Goal: Share content

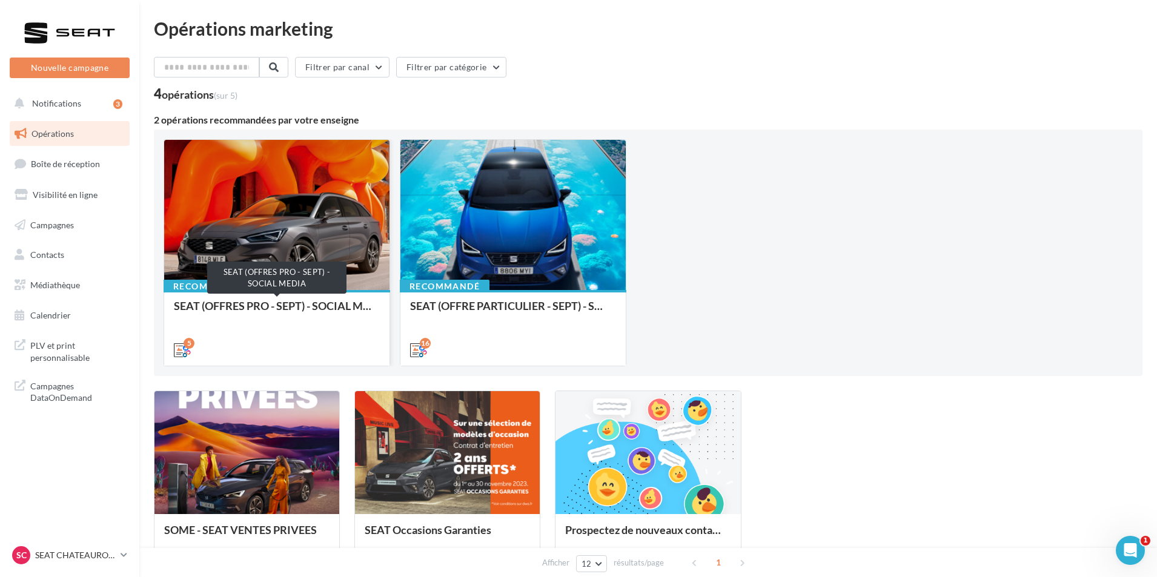
click at [287, 308] on div "SEAT (OFFRES PRO - SEPT) - SOCIAL MEDIA" at bounding box center [277, 312] width 206 height 24
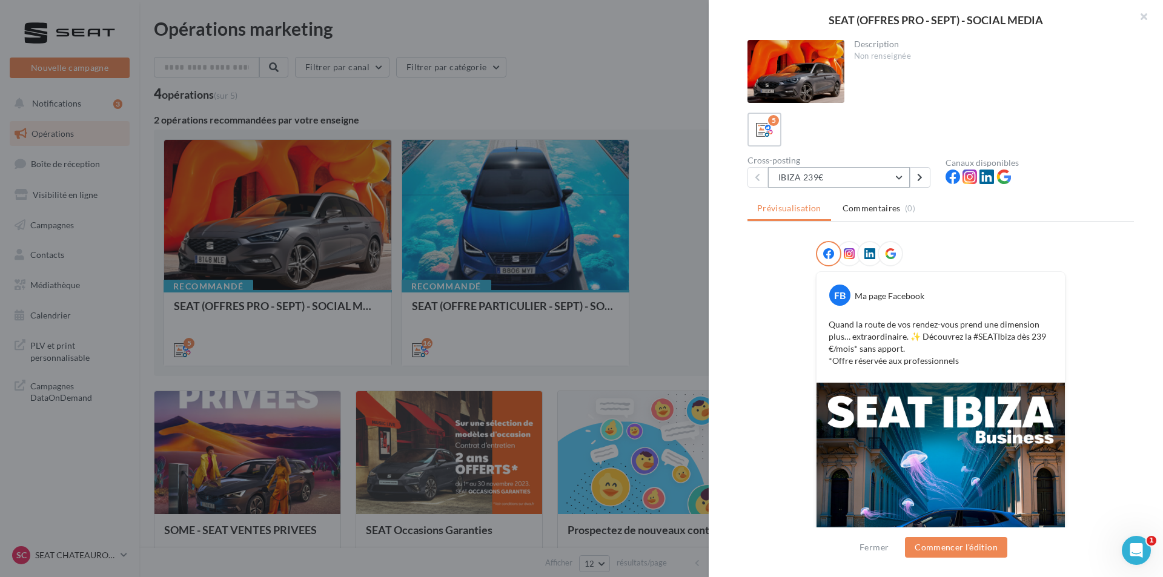
click at [842, 177] on button "IBIZA 239€" at bounding box center [839, 177] width 142 height 21
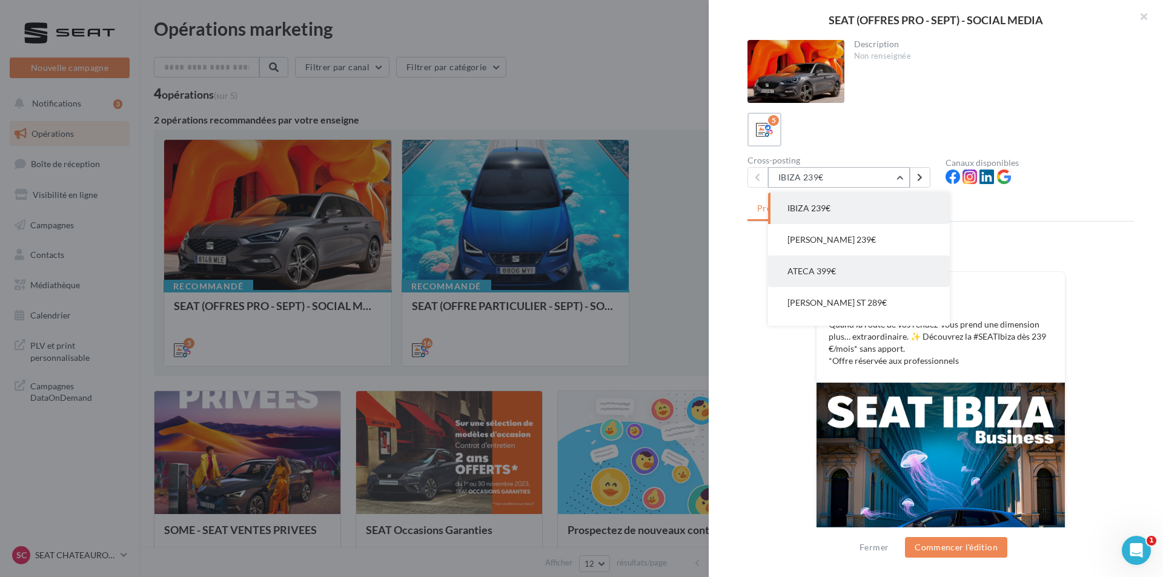
scroll to position [24, 0]
click at [852, 249] on button "ATECA 399€" at bounding box center [859, 246] width 182 height 31
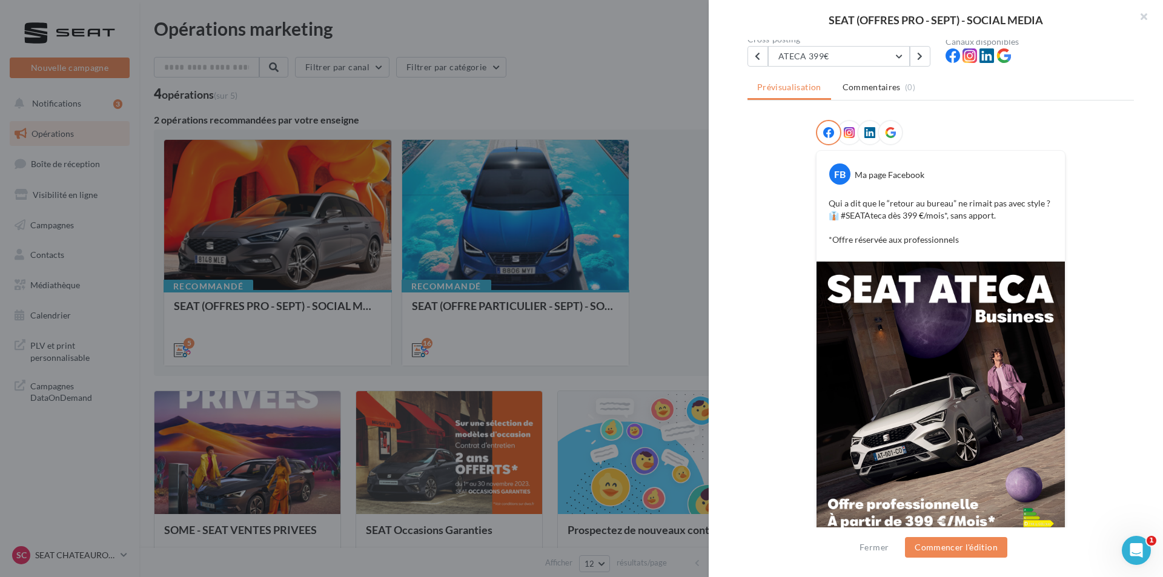
scroll to position [171, 0]
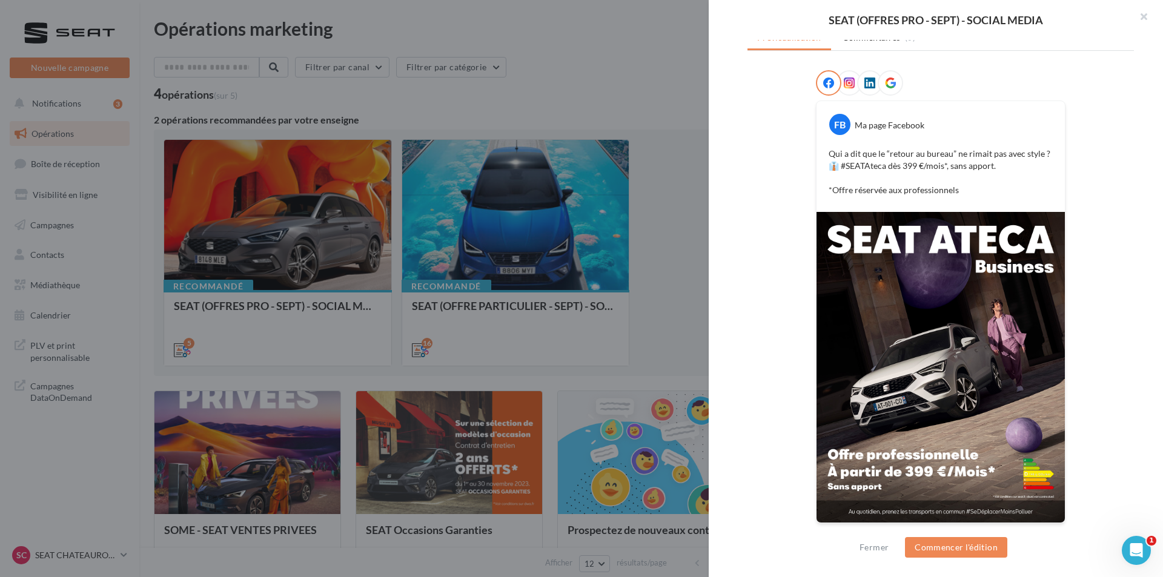
click at [904, 360] on img at bounding box center [940, 367] width 248 height 311
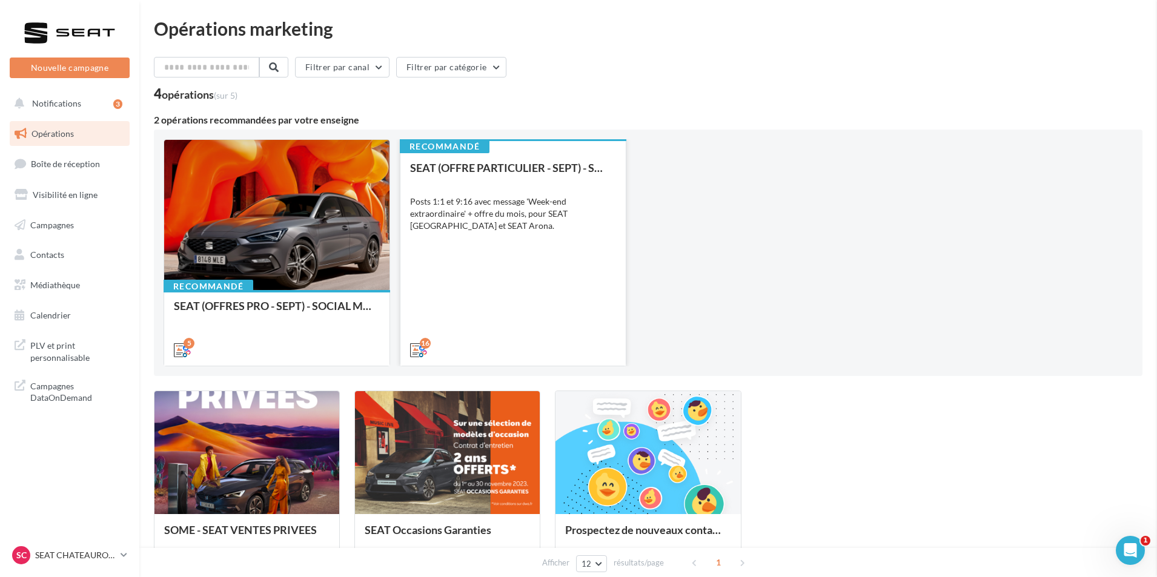
drag, startPoint x: 573, startPoint y: 274, endPoint x: 434, endPoint y: 305, distance: 142.5
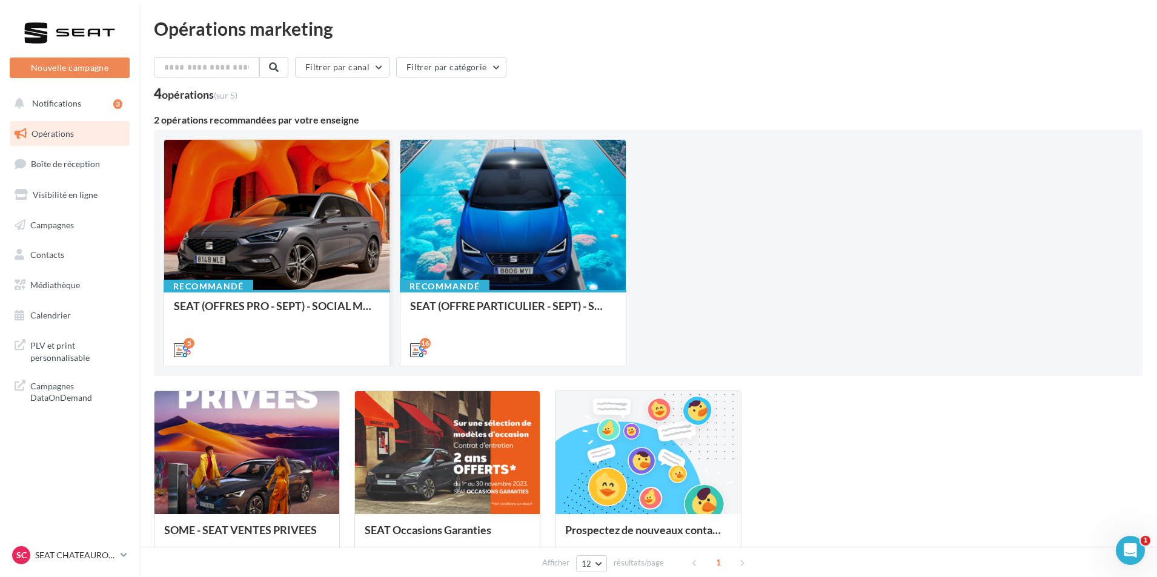
click at [276, 324] on div "SEAT (OFFRES PRO - SEPT) - SOCIAL MEDIA" at bounding box center [277, 327] width 206 height 55
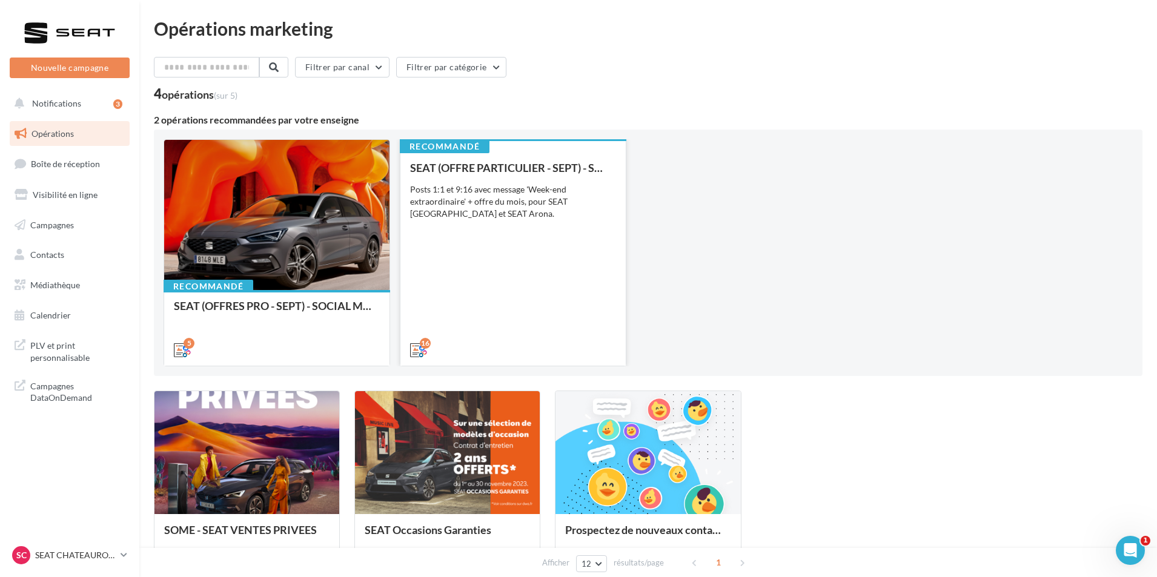
click at [534, 311] on div "SEAT (OFFRE PARTICULIER - SEPT) - SOCIAL MEDIA Posts 1:1 et 9:16 avec message '…" at bounding box center [513, 258] width 206 height 193
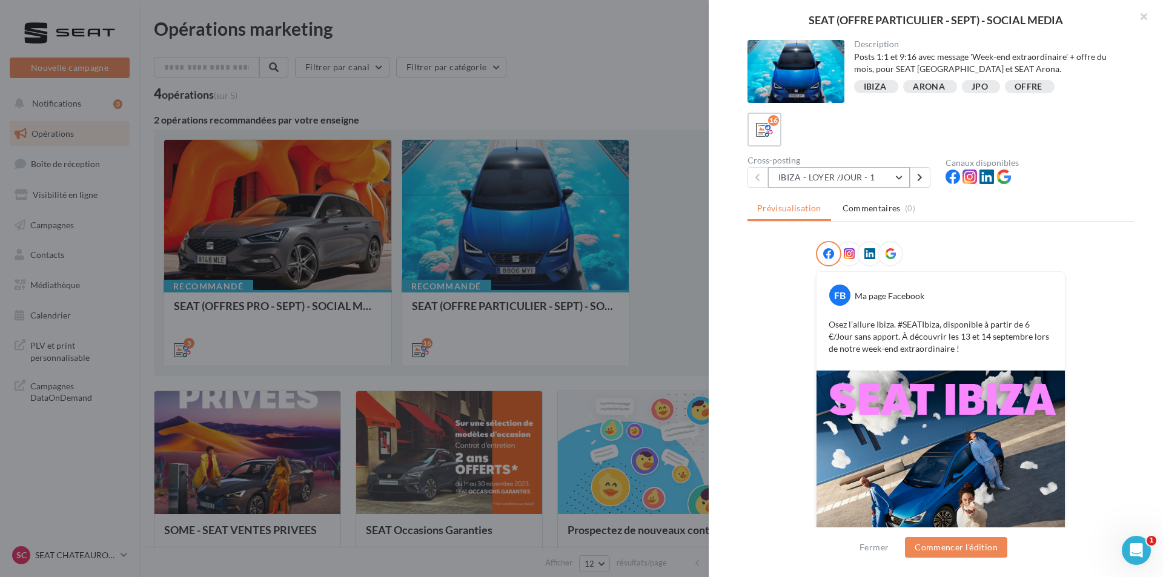
click at [851, 179] on button "IBIZA - LOYER /JOUR - 1" at bounding box center [839, 177] width 142 height 21
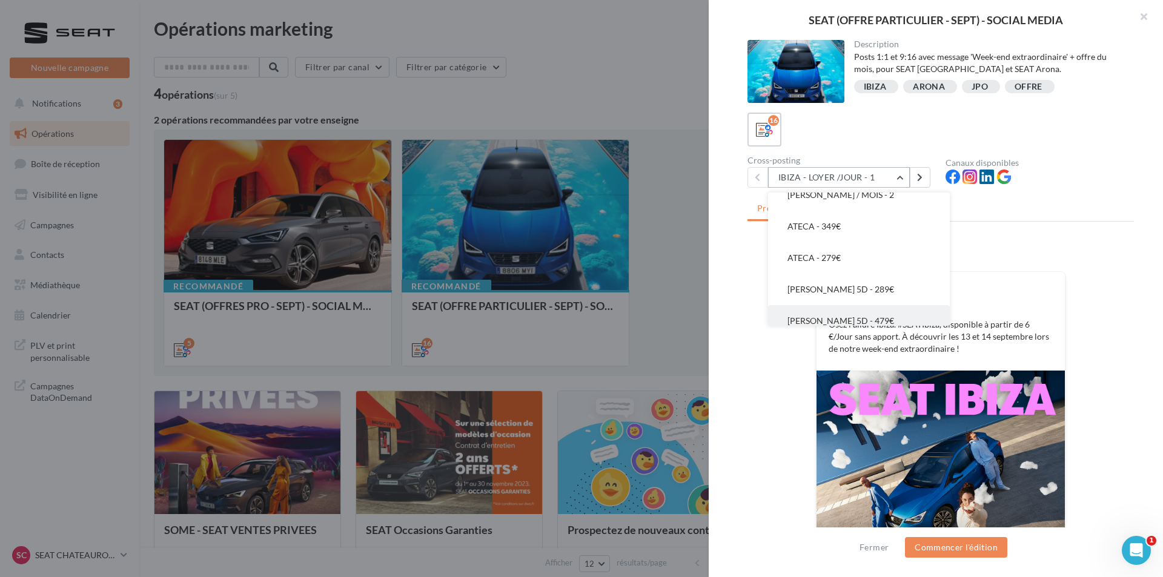
scroll to position [363, 0]
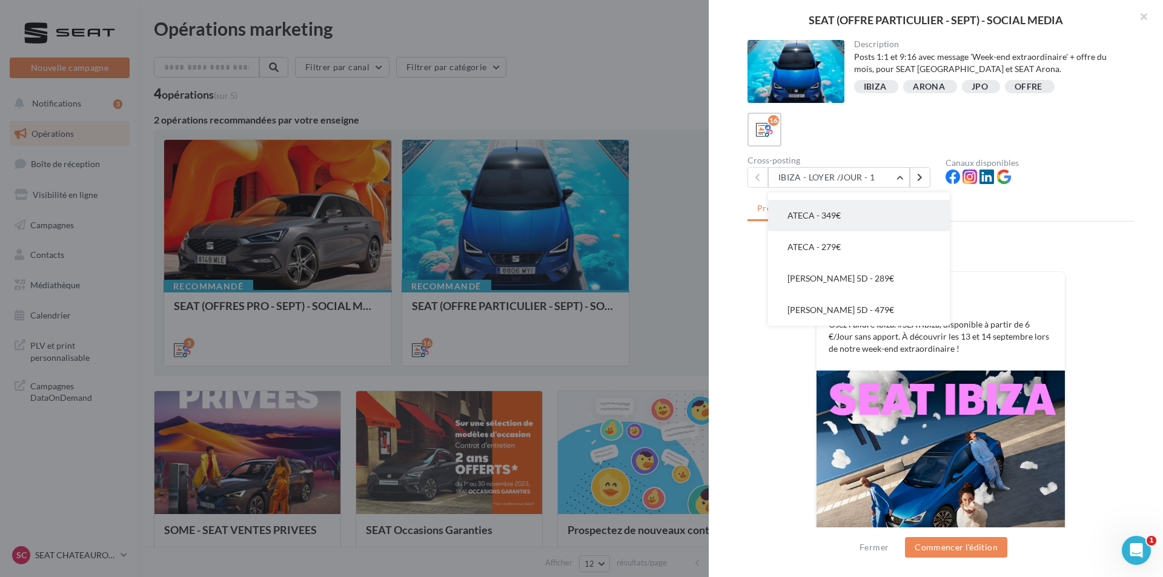
click at [859, 219] on button "ATECA - 349€" at bounding box center [859, 215] width 182 height 31
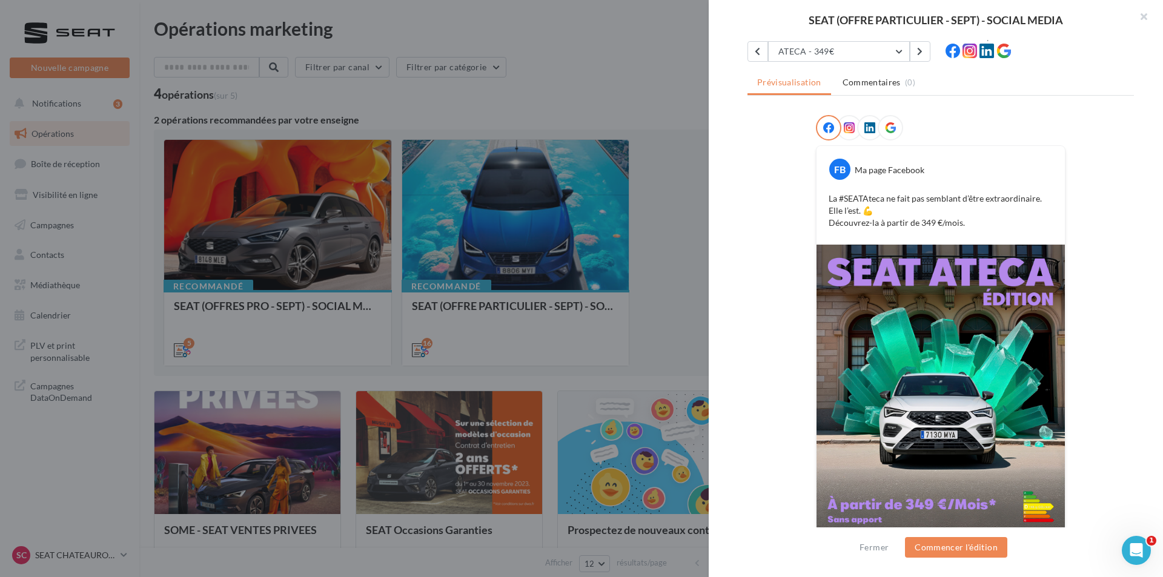
scroll to position [98, 0]
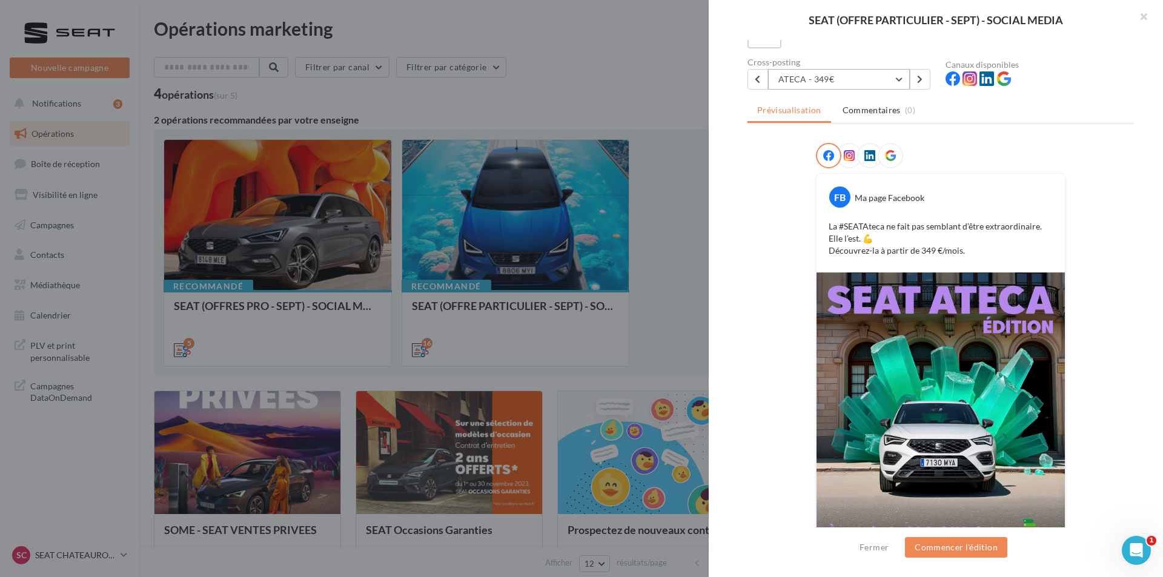
click at [856, 79] on button "ATECA - 349€" at bounding box center [839, 79] width 142 height 21
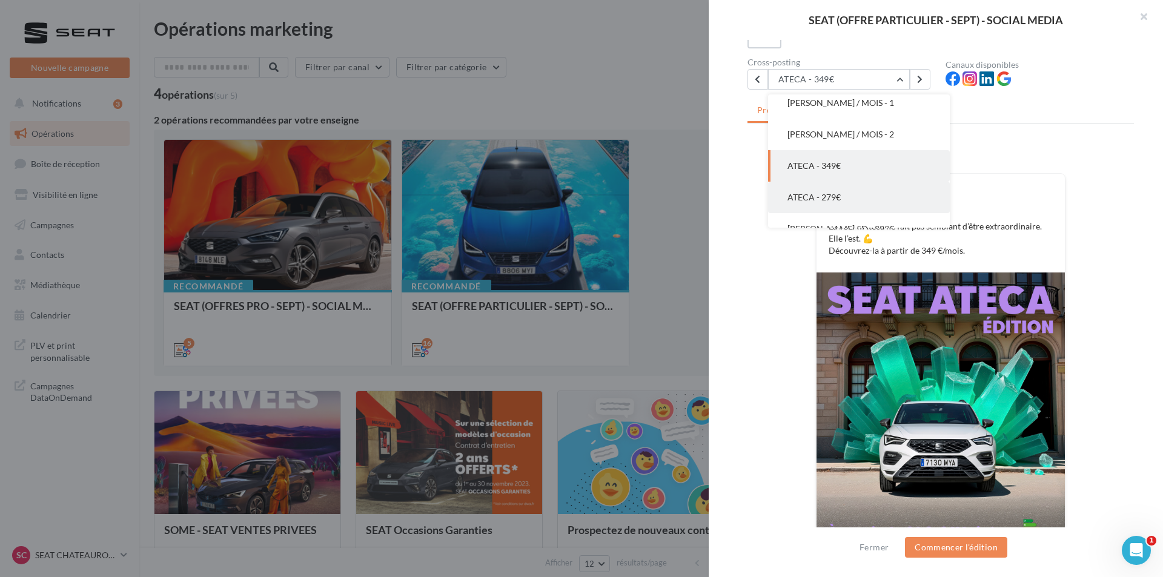
click at [841, 194] on button "ATECA - 279€" at bounding box center [859, 197] width 182 height 31
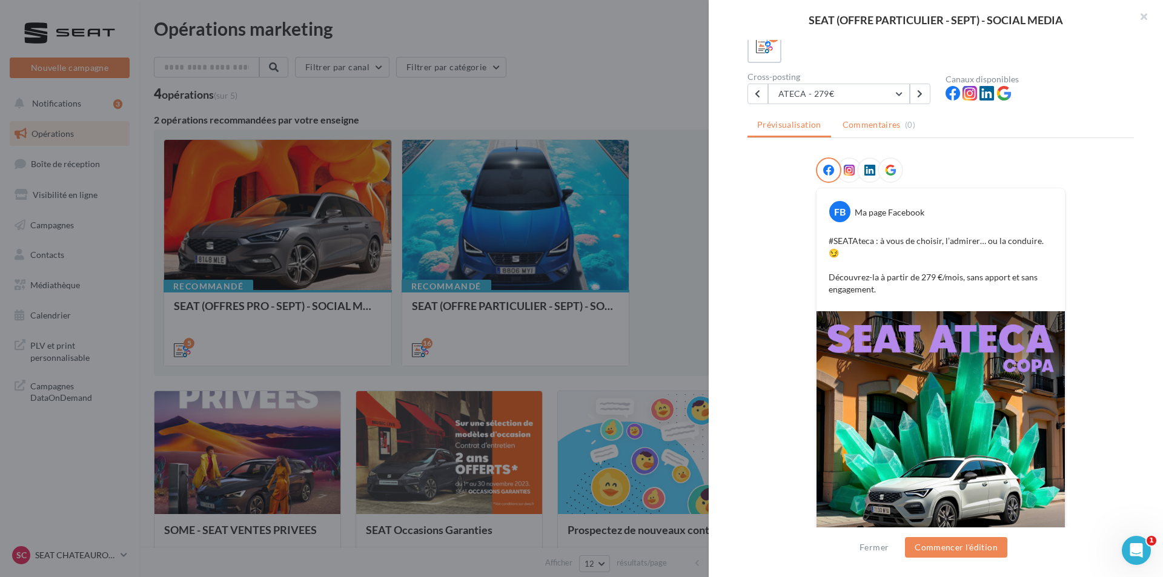
scroll to position [61, 0]
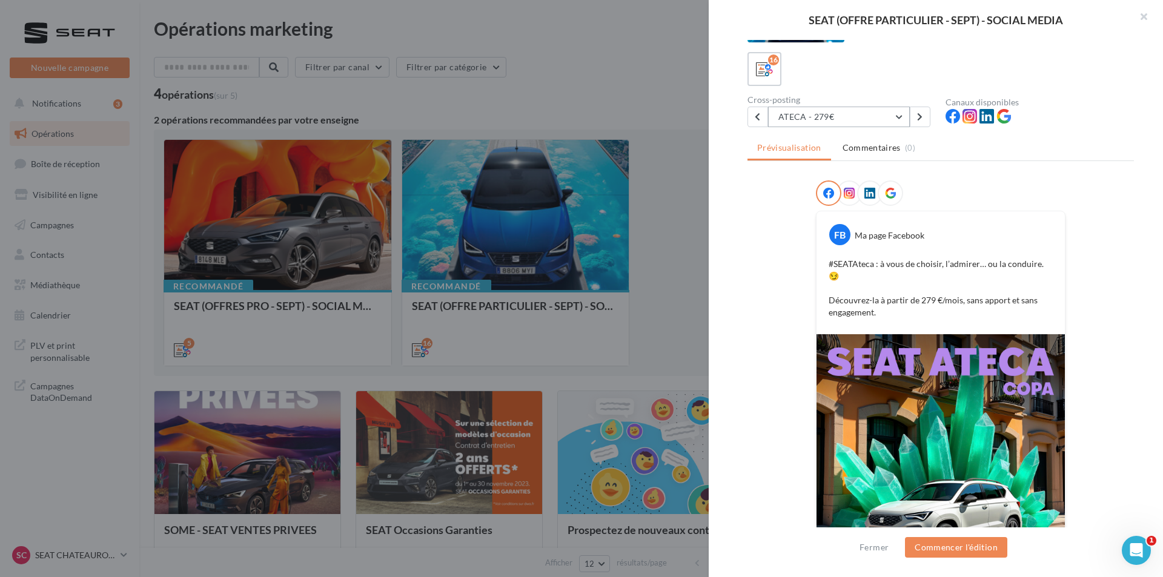
click at [869, 119] on button "ATECA - 279€" at bounding box center [839, 117] width 142 height 21
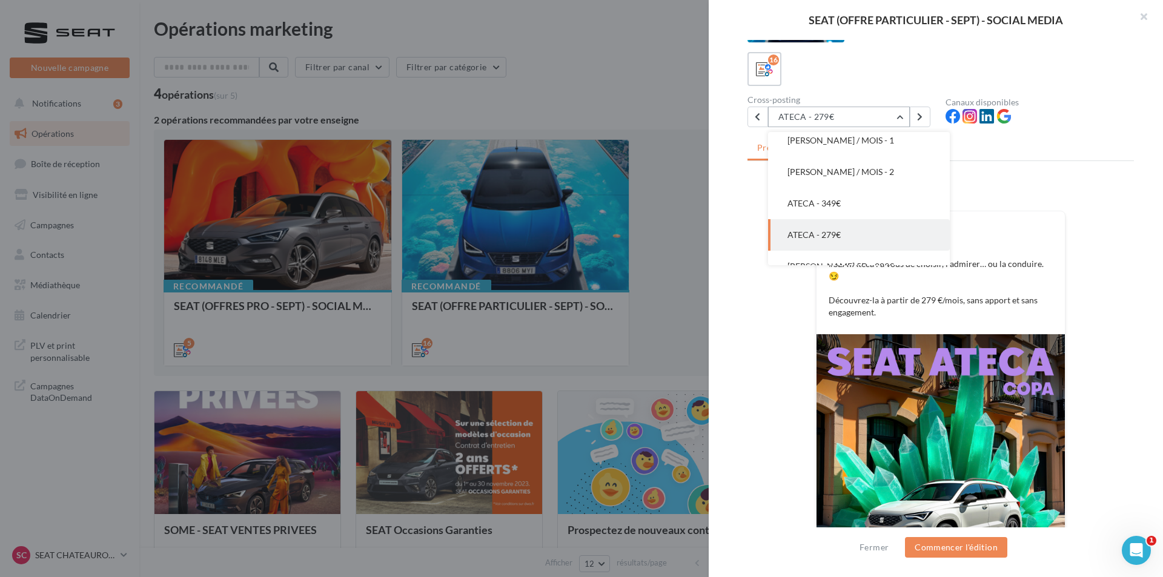
scroll to position [346, 0]
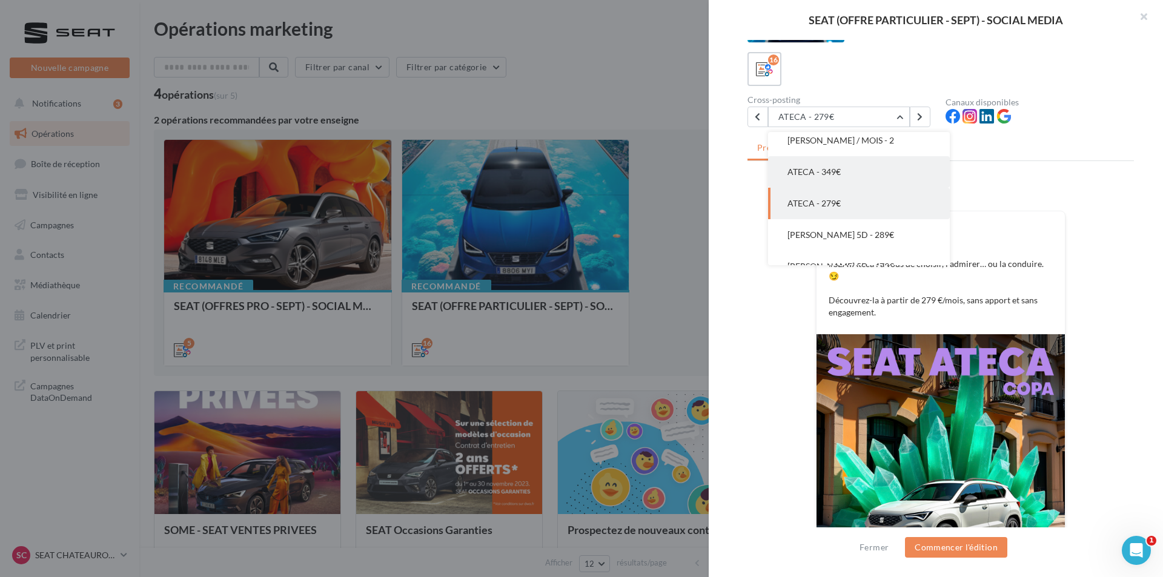
click at [832, 184] on button "ATECA - 349€" at bounding box center [859, 171] width 182 height 31
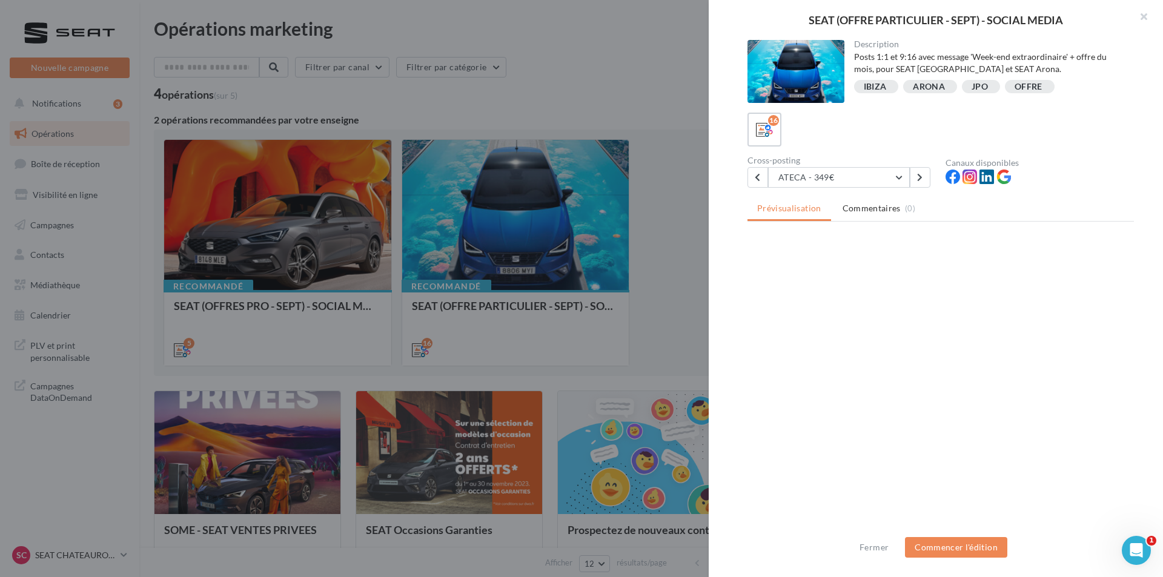
scroll to position [0, 0]
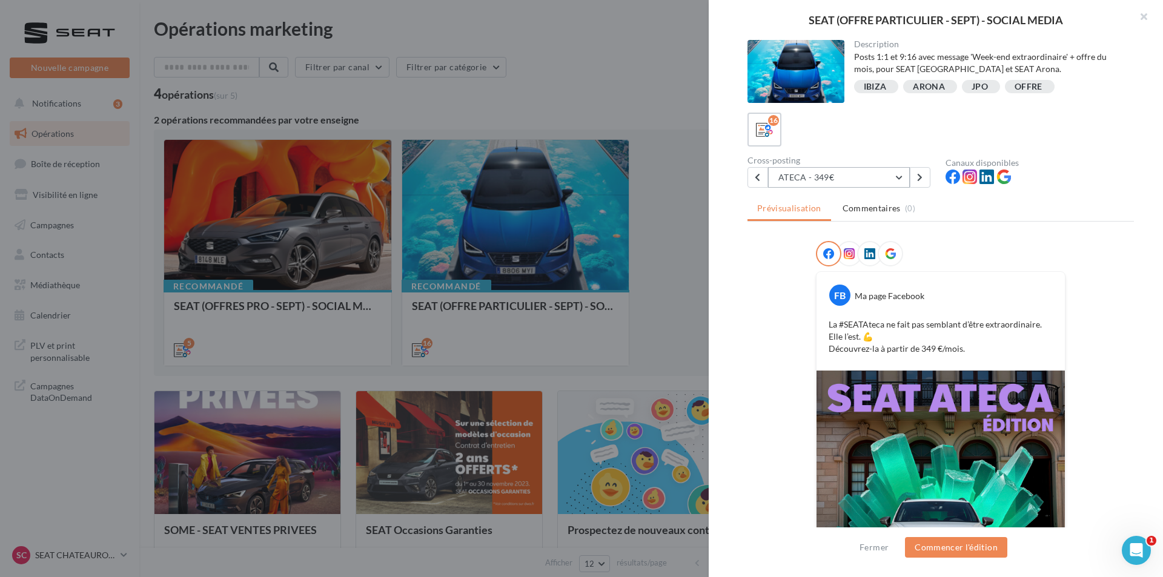
click at [875, 184] on button "ATECA - 349€" at bounding box center [839, 177] width 142 height 21
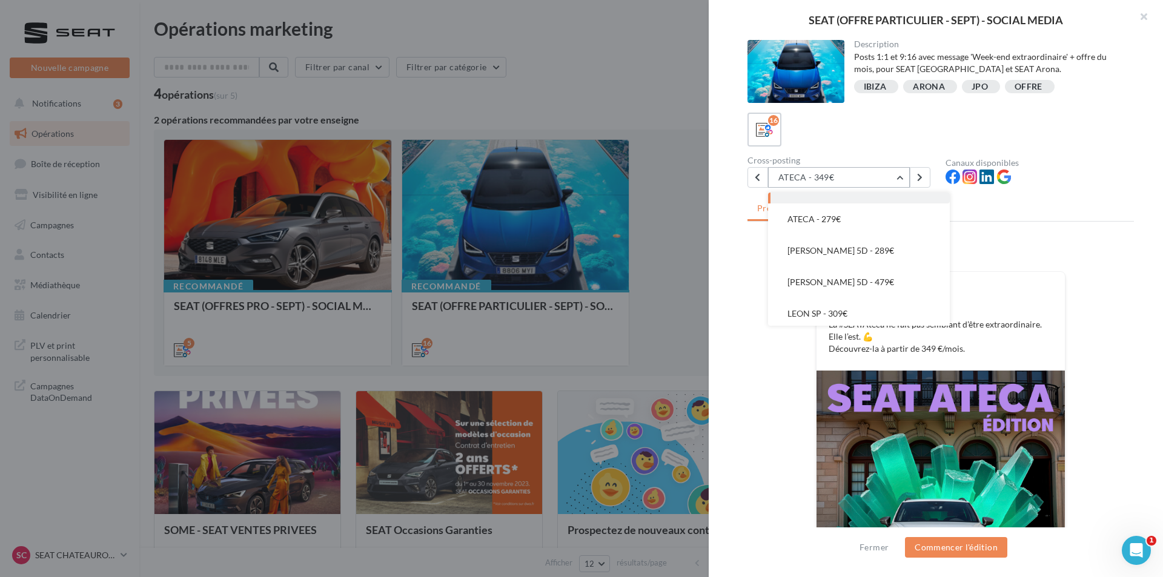
scroll to position [395, 0]
click at [930, 380] on img at bounding box center [940, 526] width 248 height 311
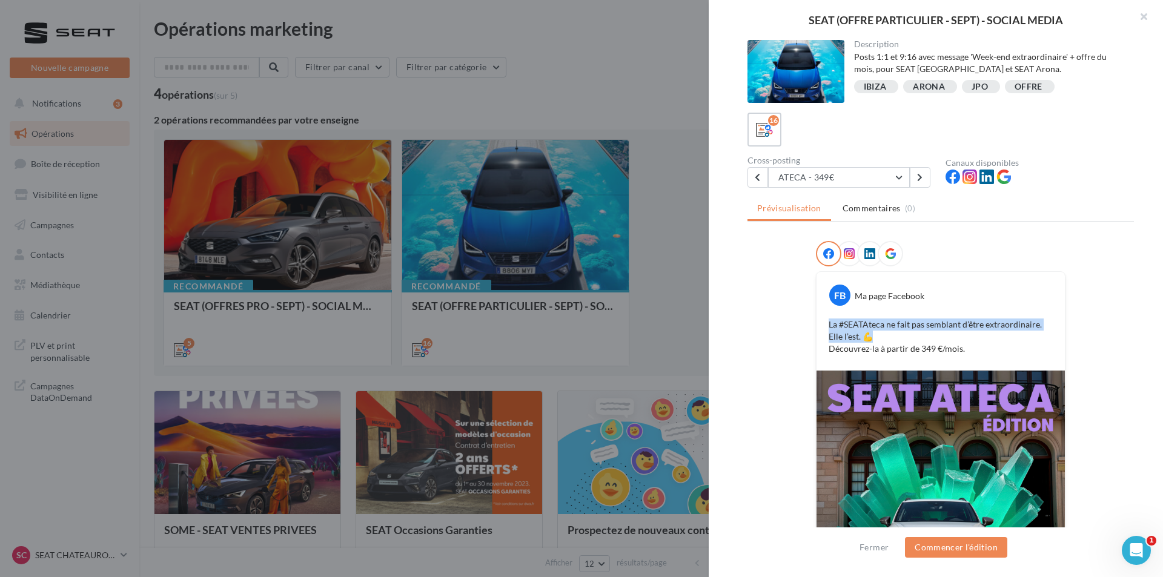
drag, startPoint x: 876, startPoint y: 335, endPoint x: 810, endPoint y: 325, distance: 67.4
click at [810, 325] on div "FB Ma page Facebook La #SEATAteca ne fait pas semblant d’être extraordinaire. E…" at bounding box center [940, 469] width 386 height 456
copy p "La #SEATAteca ne fait pas semblant d’être extraordinaire. Elle l’est. 💪"
click at [858, 170] on button "ATECA - 349€" at bounding box center [839, 177] width 142 height 21
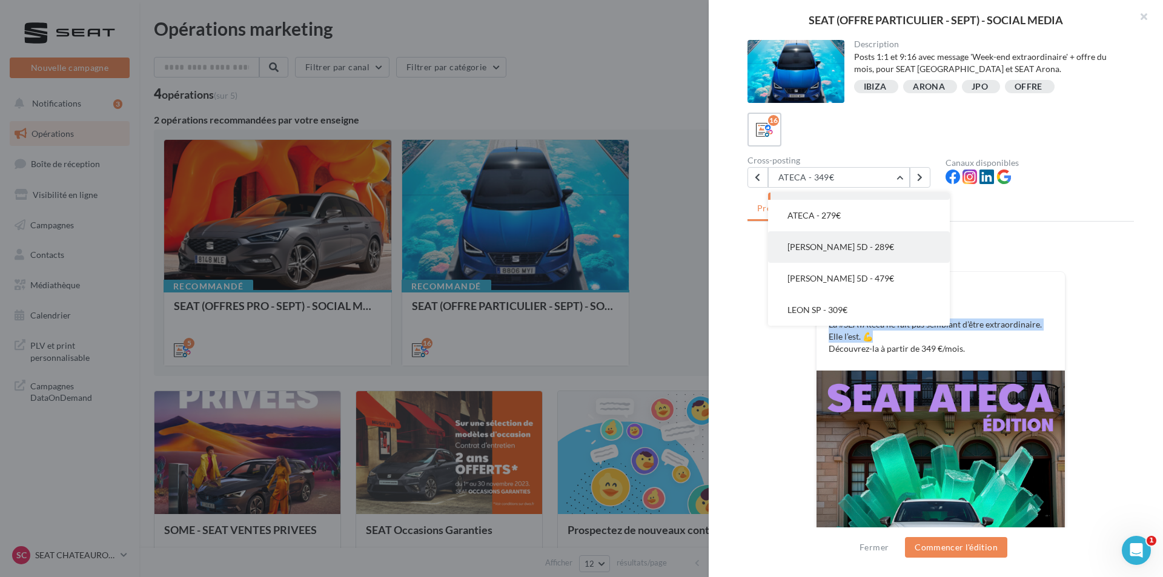
click at [868, 255] on button "[PERSON_NAME] 5D - 289€" at bounding box center [859, 246] width 182 height 31
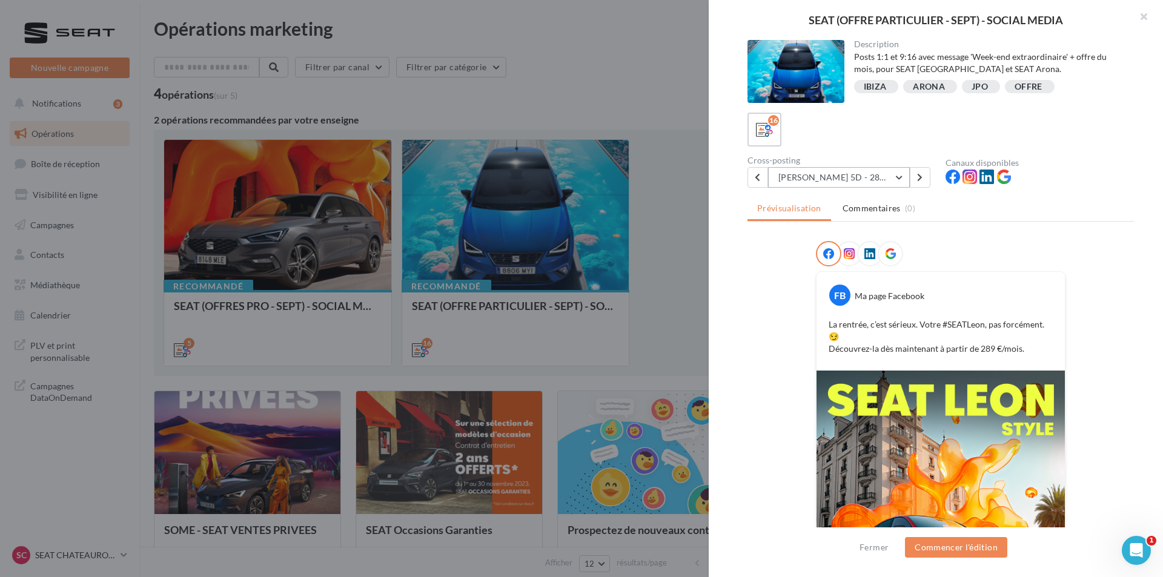
click at [860, 179] on button "[PERSON_NAME] 5D - 289€" at bounding box center [839, 177] width 142 height 21
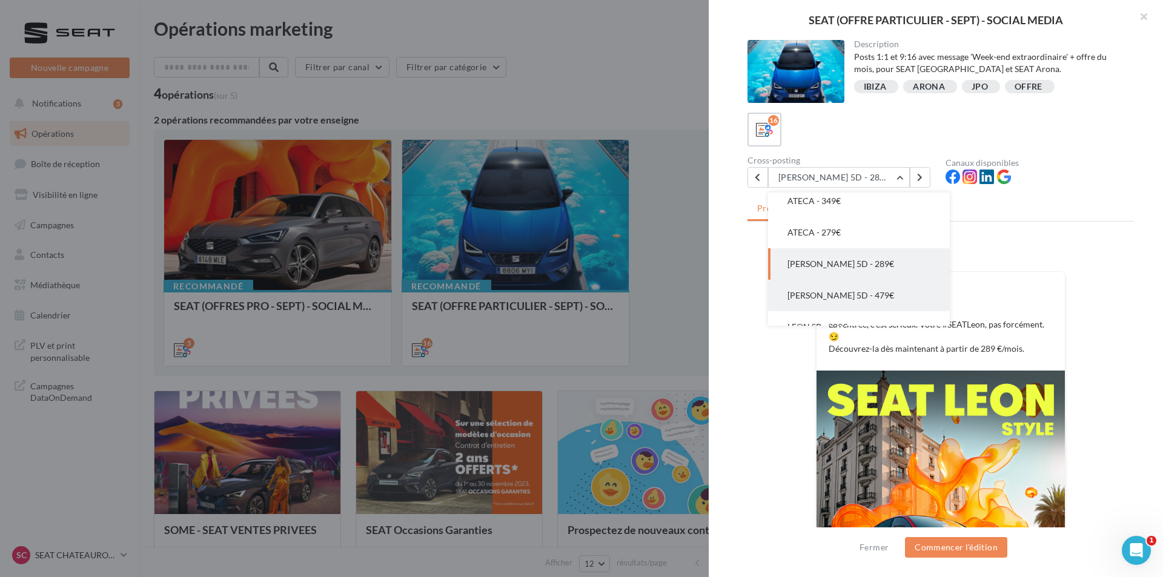
click at [839, 290] on span "[PERSON_NAME] 5D - 479€" at bounding box center [840, 295] width 107 height 10
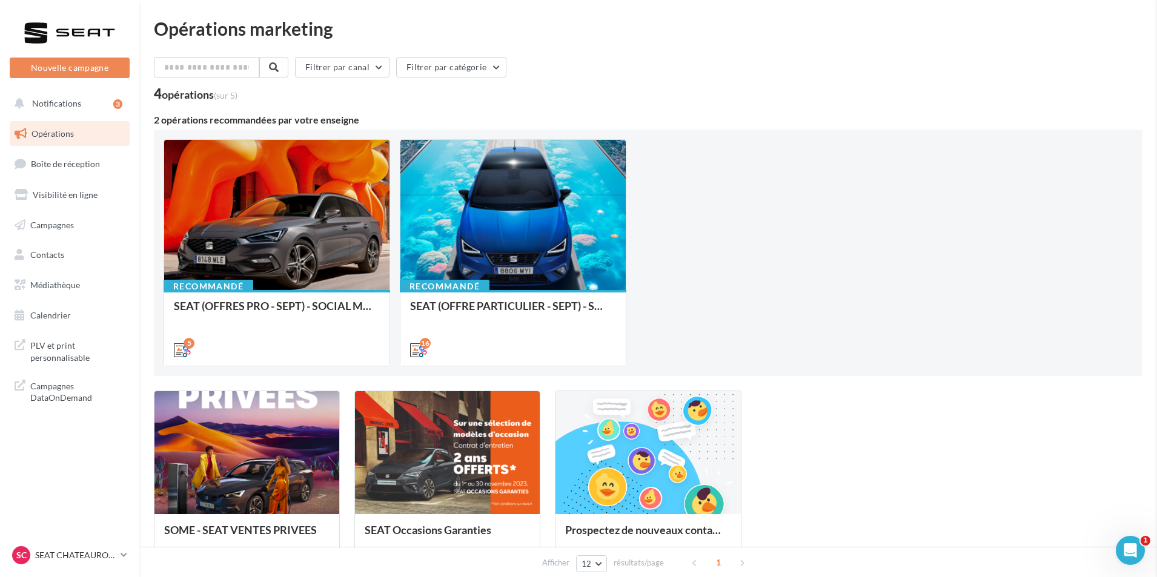
click at [285, 293] on div "Recommandé SEAT (OFFRES PRO - SEPT) - SOCIAL MEDIA" at bounding box center [276, 327] width 225 height 74
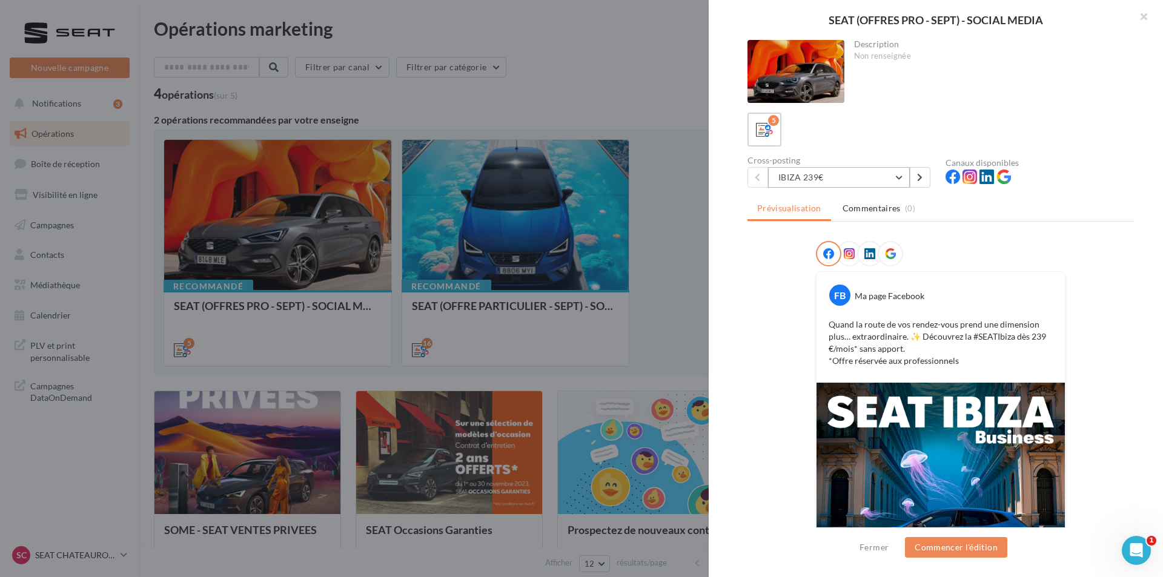
click at [856, 184] on button "IBIZA 239€" at bounding box center [839, 177] width 142 height 21
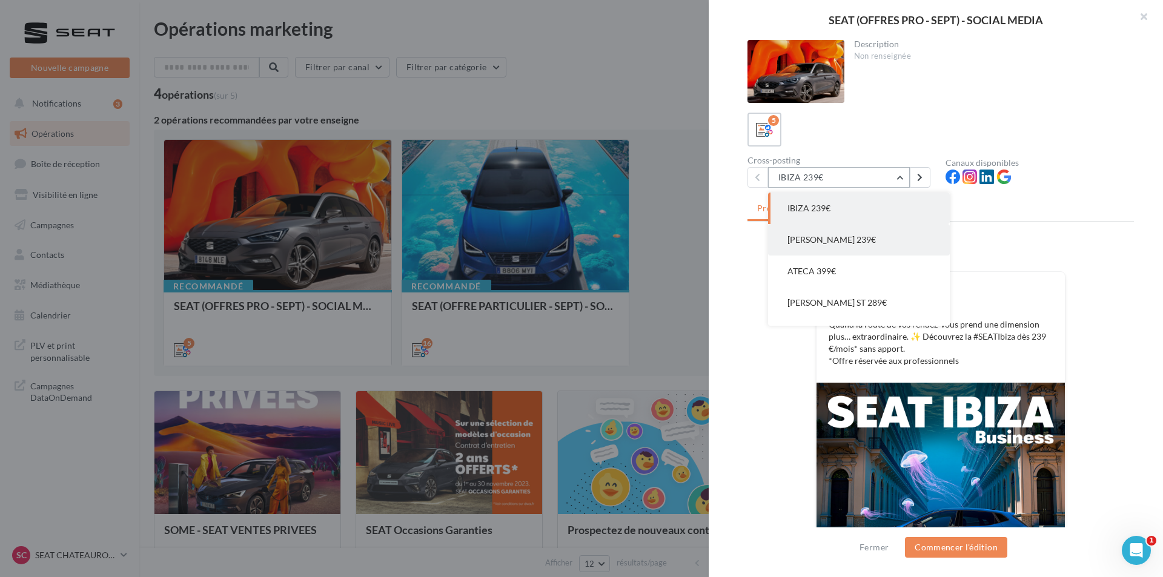
scroll to position [24, 0]
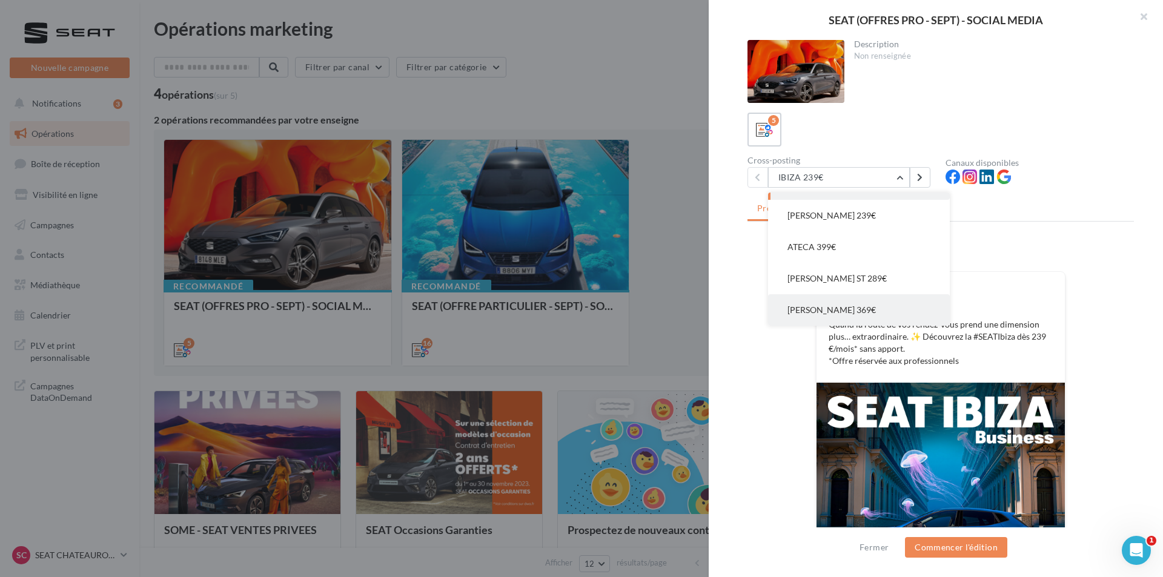
click at [847, 312] on span "[PERSON_NAME] 369€" at bounding box center [831, 310] width 88 height 10
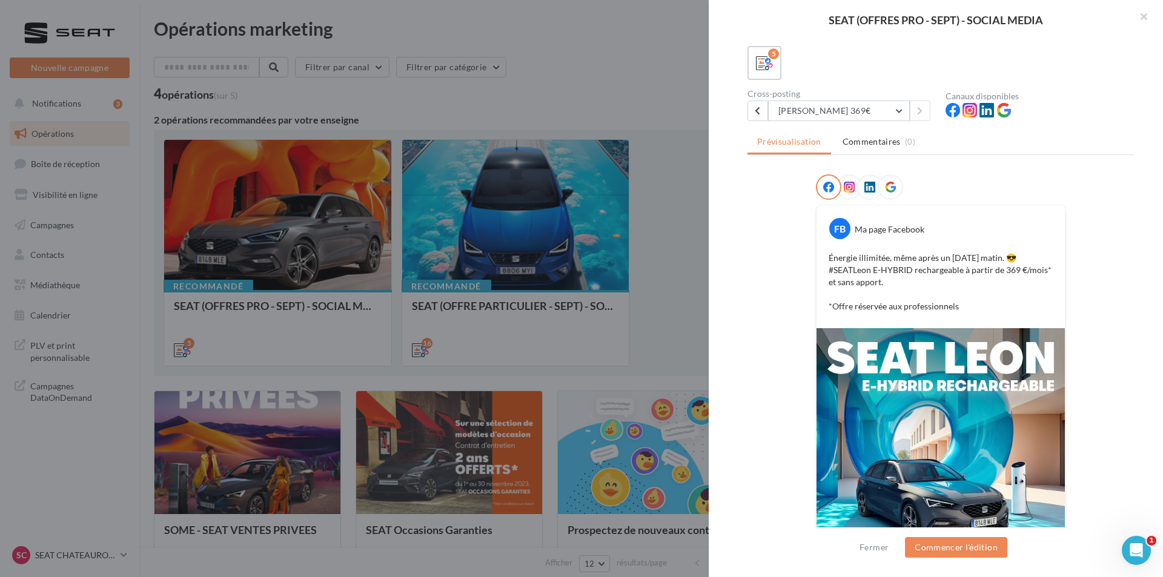
scroll to position [61, 0]
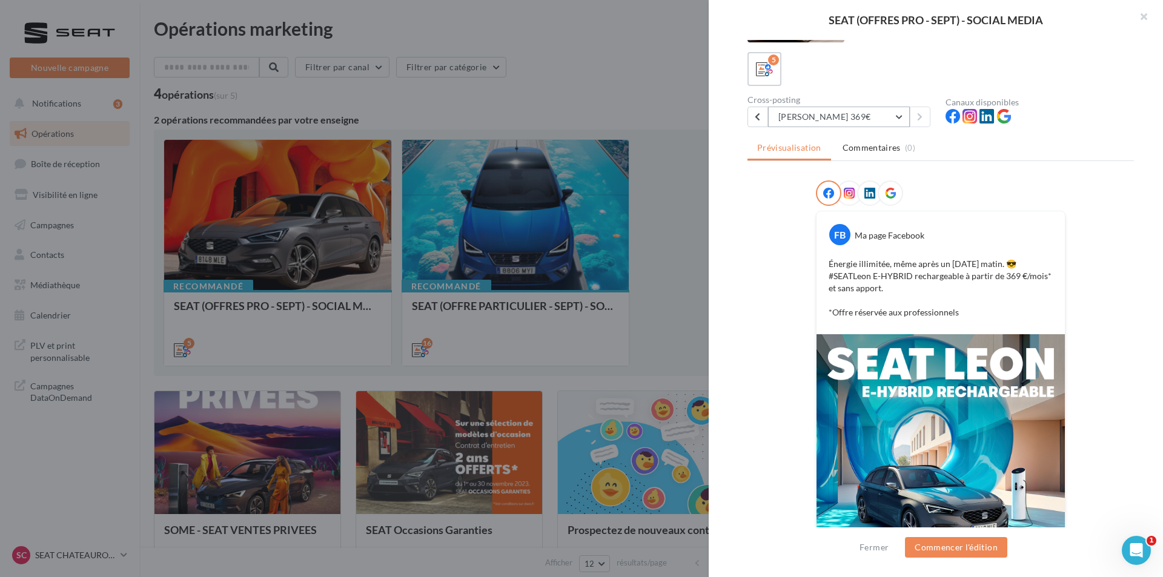
click at [801, 121] on button "[PERSON_NAME] 369€" at bounding box center [839, 117] width 142 height 21
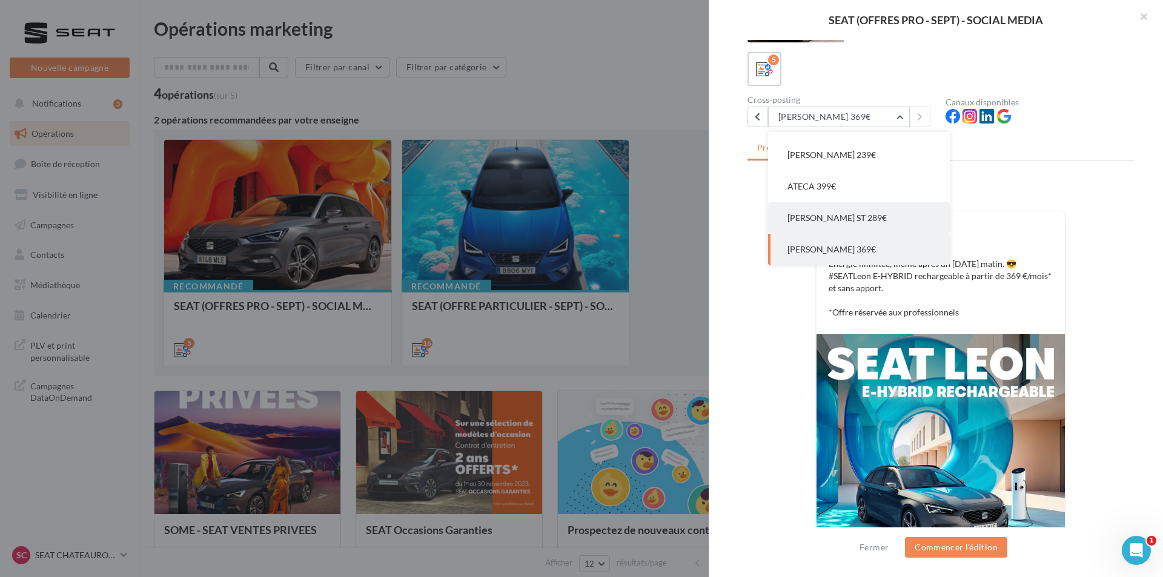
click at [867, 225] on button "[PERSON_NAME] ST 289€" at bounding box center [859, 217] width 182 height 31
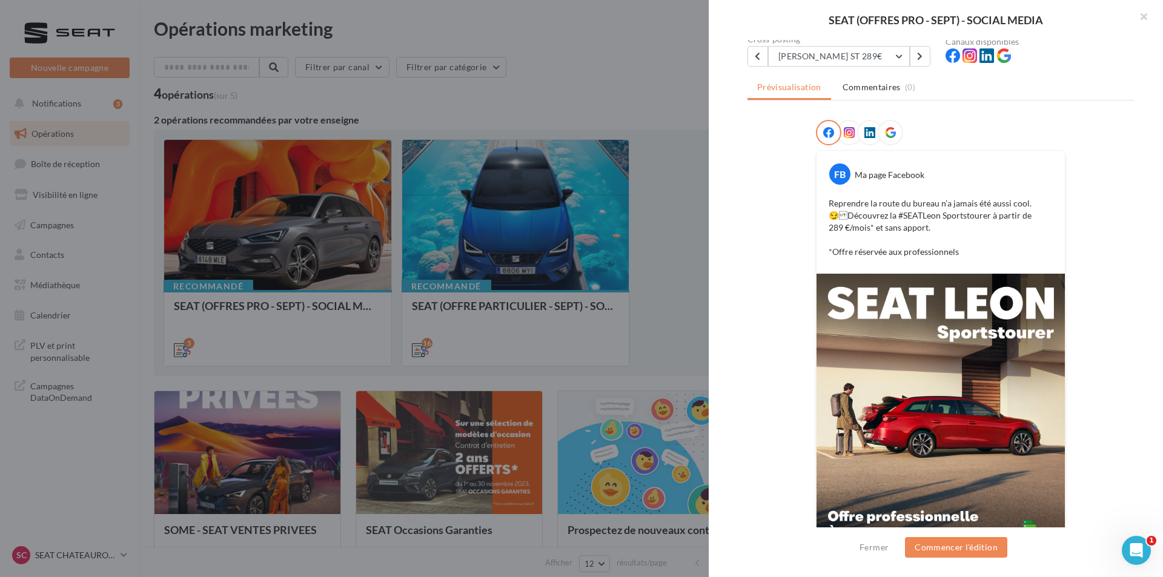
scroll to position [182, 0]
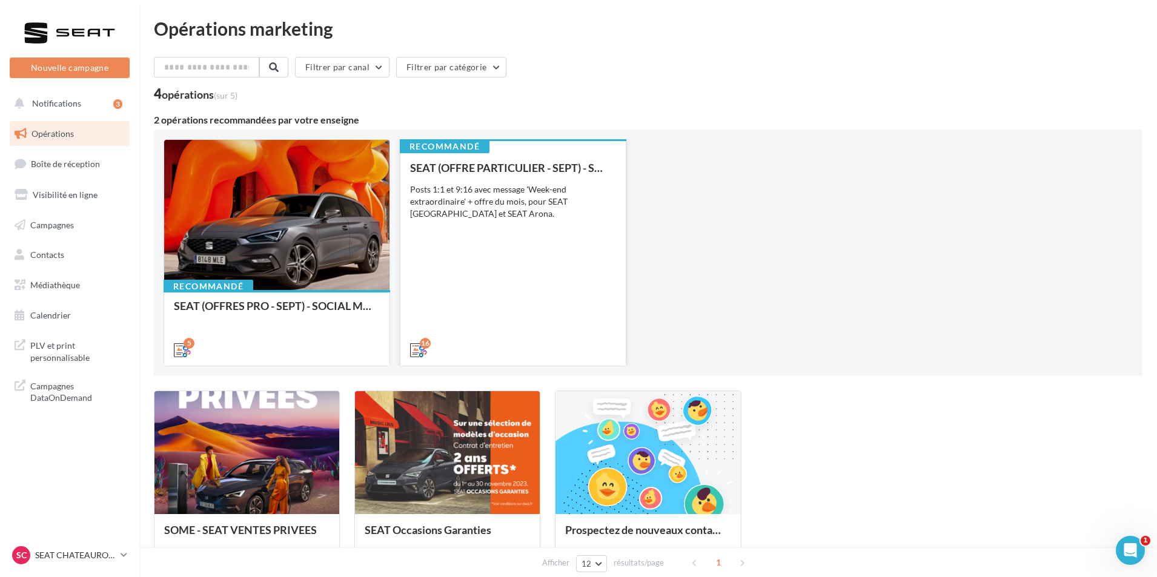
click at [563, 299] on div "SEAT (OFFRE PARTICULIER - SEPT) - SOCIAL MEDIA Posts 1:1 et 9:16 avec message '…" at bounding box center [513, 258] width 206 height 193
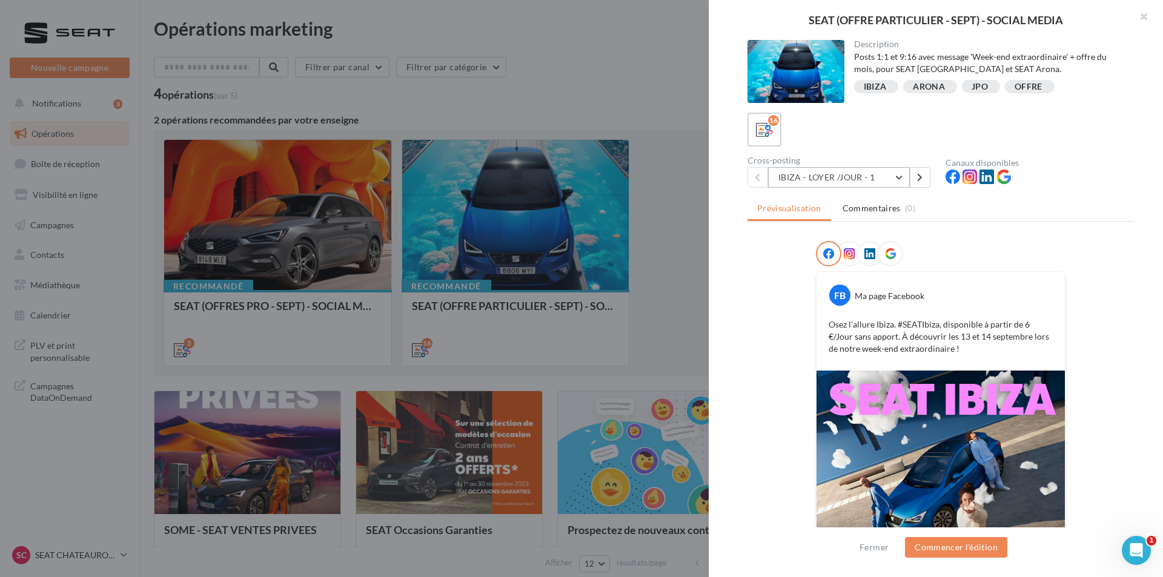
click at [877, 171] on button "IBIZA - LOYER /JOUR - 1" at bounding box center [839, 177] width 142 height 21
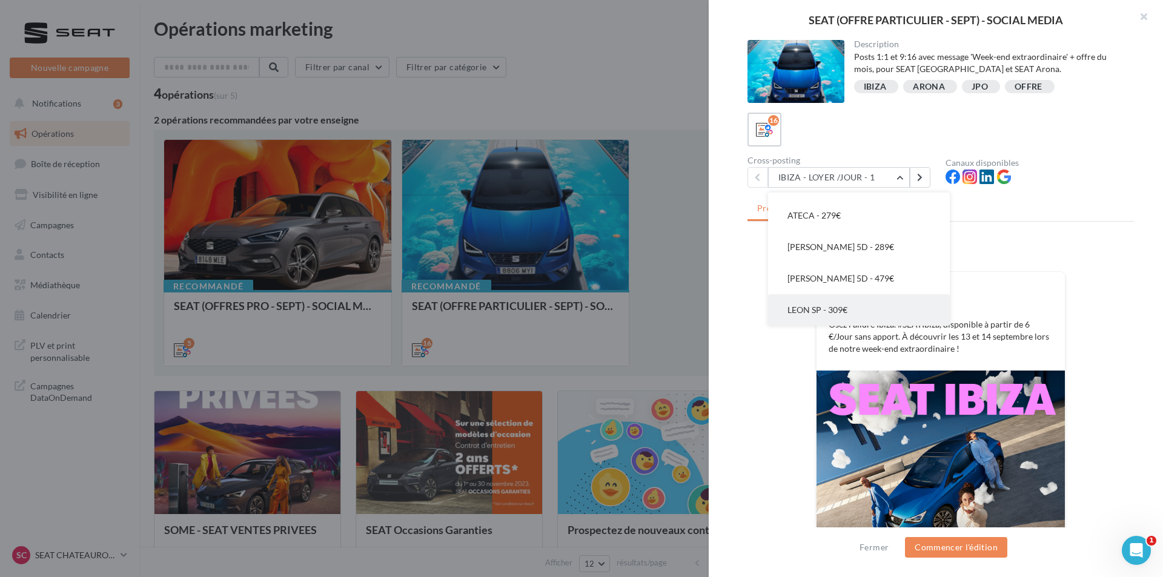
click at [852, 302] on button "LEON SP - 309€" at bounding box center [859, 309] width 182 height 31
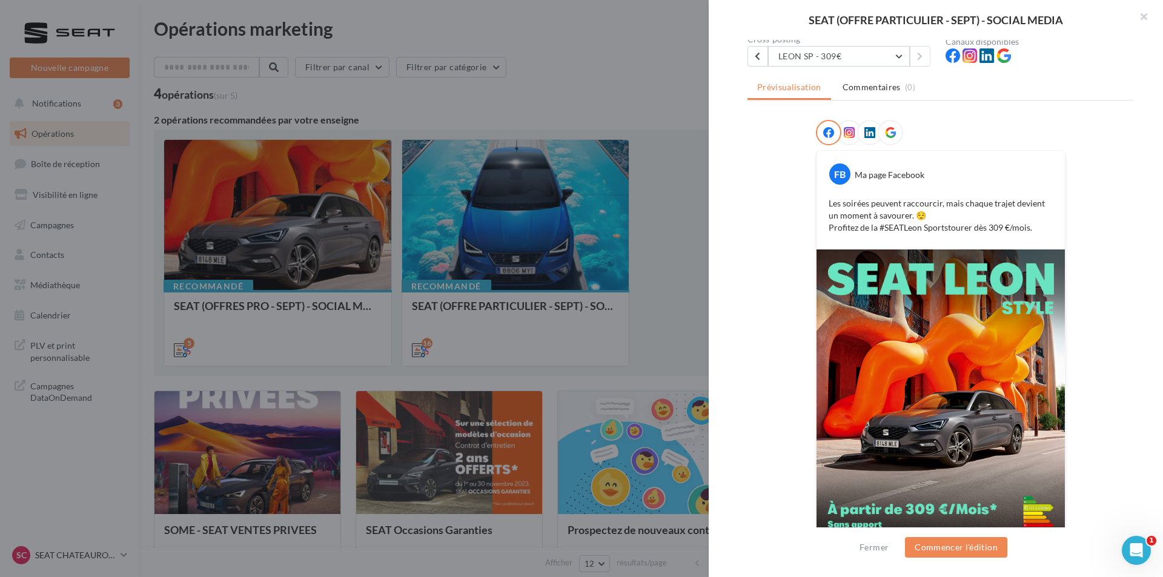
scroll to position [159, 0]
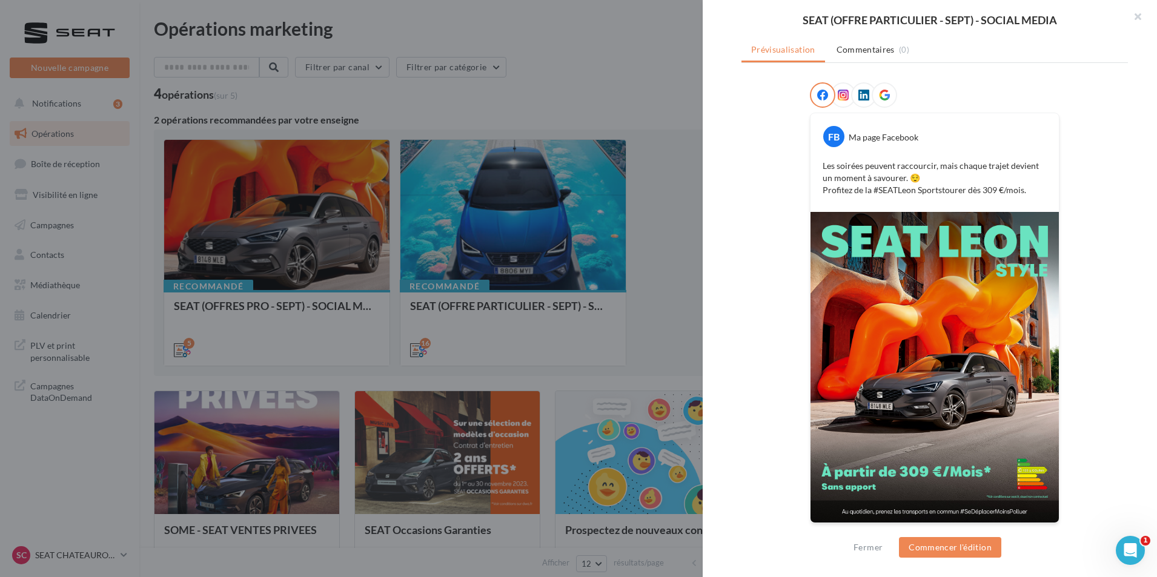
click at [537, 384] on div at bounding box center [578, 288] width 1157 height 577
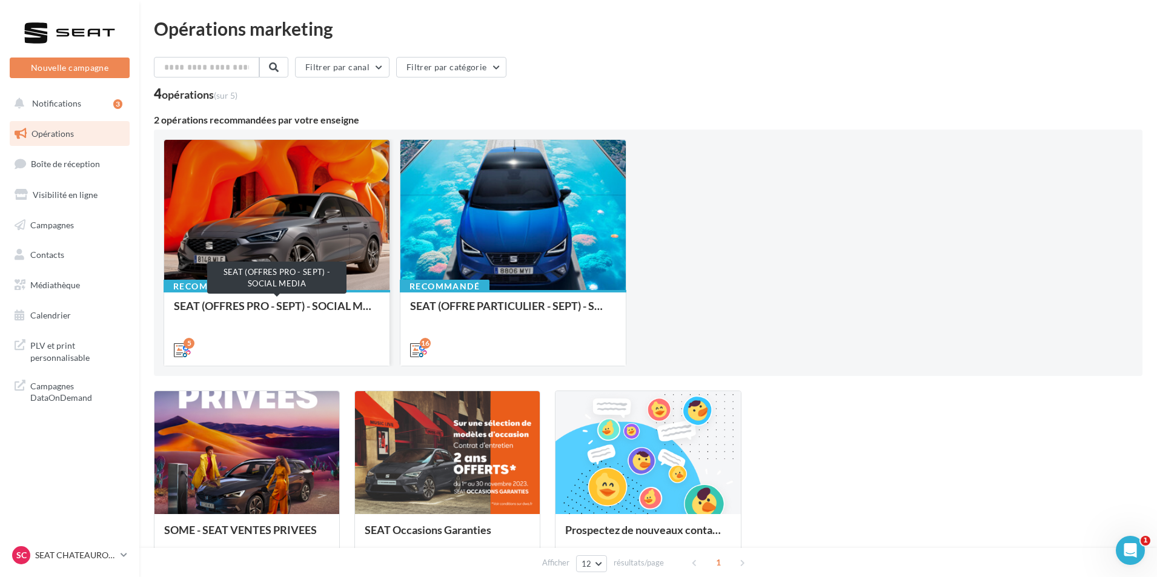
click at [360, 311] on div "SEAT (OFFRES PRO - SEPT) - SOCIAL MEDIA" at bounding box center [277, 312] width 206 height 24
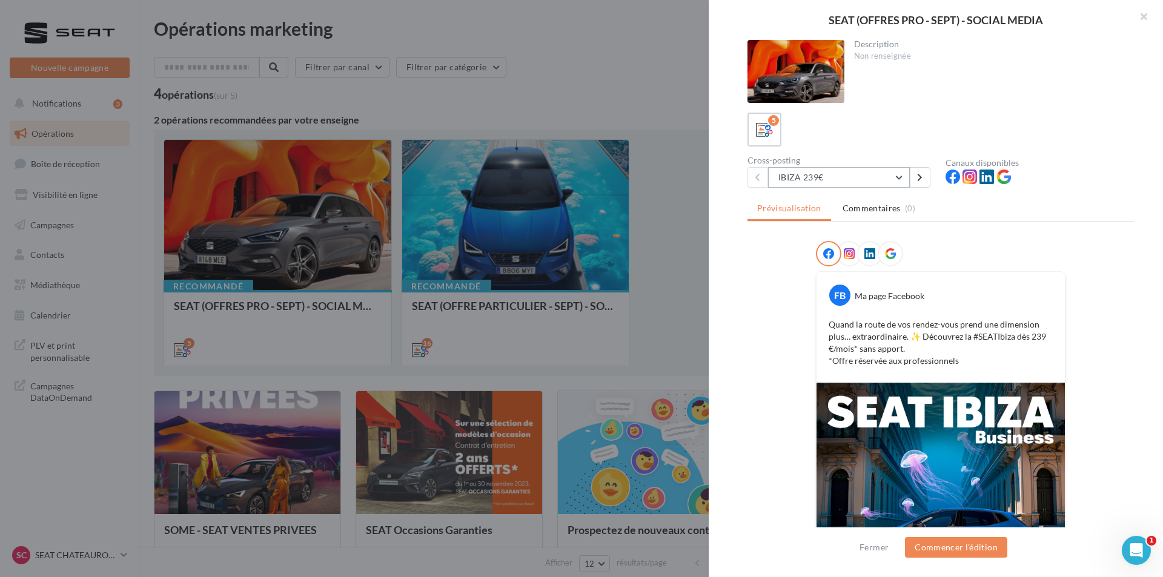
click at [882, 176] on button "IBIZA 239€" at bounding box center [839, 177] width 142 height 21
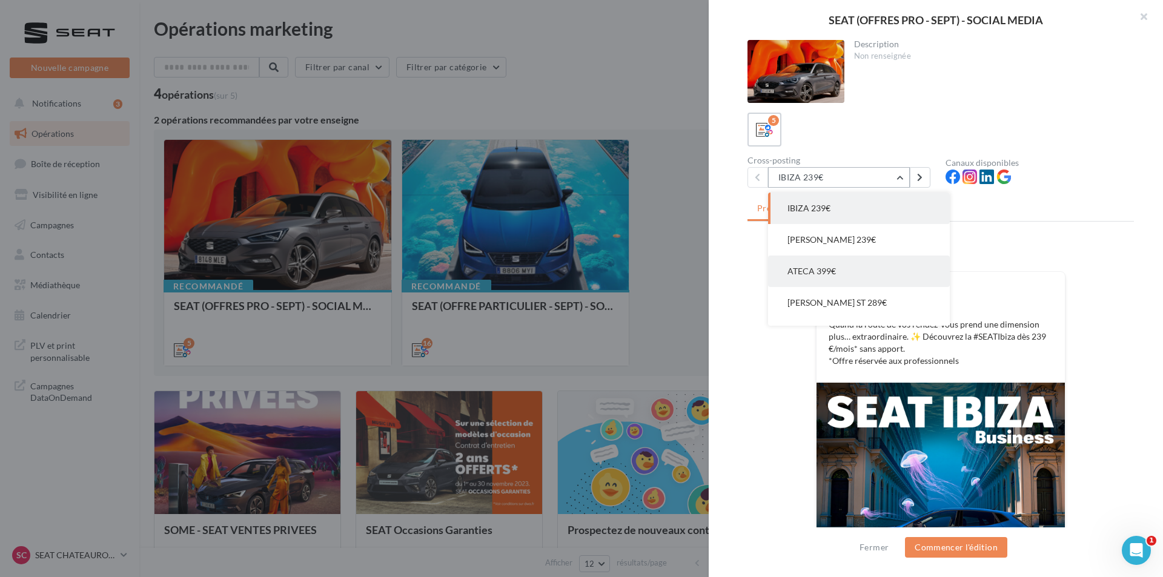
scroll to position [24, 0]
click at [876, 274] on button "[PERSON_NAME] ST 289€" at bounding box center [859, 278] width 182 height 31
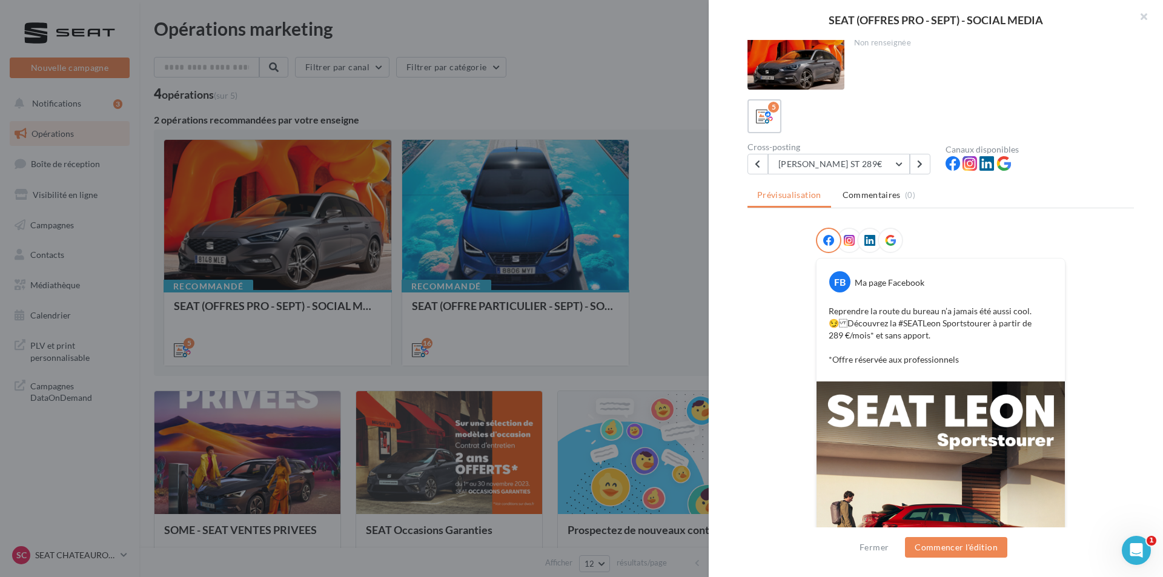
scroll to position [0, 0]
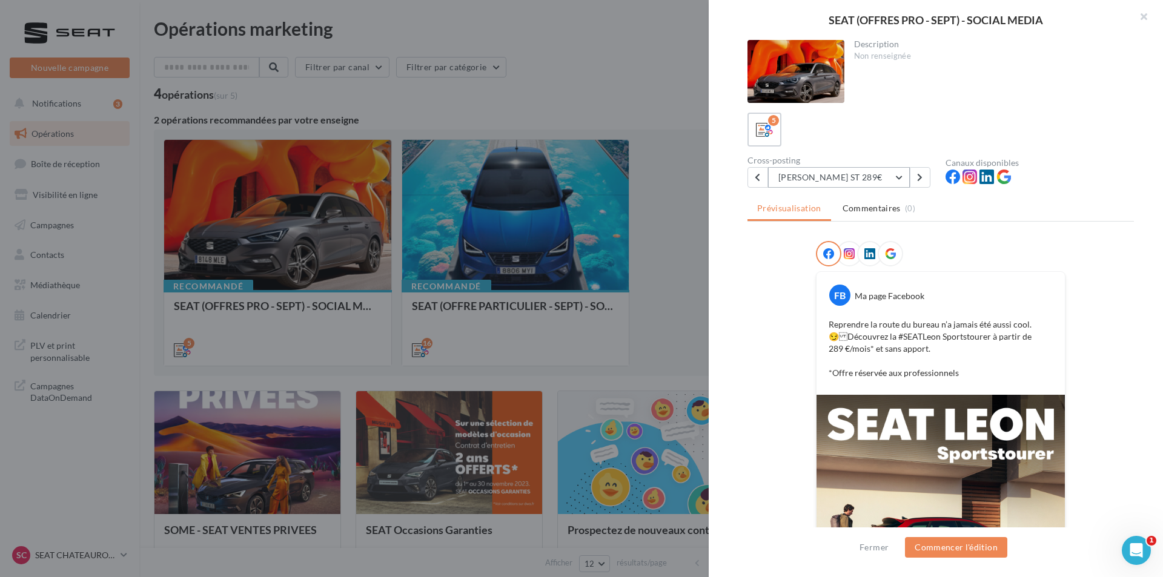
click at [864, 175] on button "[PERSON_NAME] ST 289€" at bounding box center [839, 177] width 142 height 21
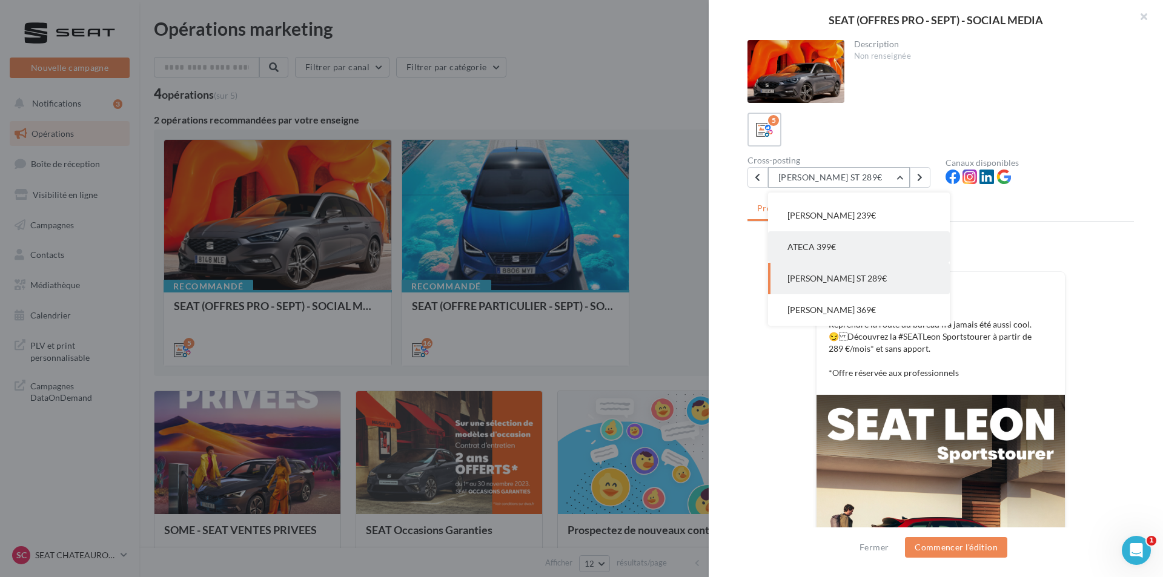
scroll to position [61, 0]
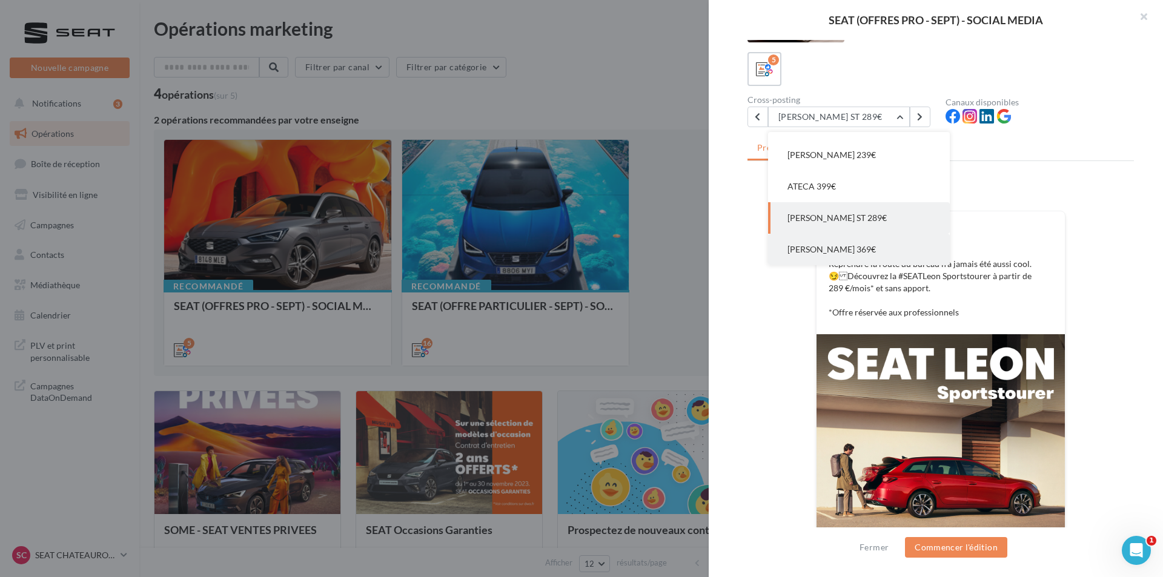
click at [858, 242] on button "[PERSON_NAME] 369€" at bounding box center [859, 249] width 182 height 31
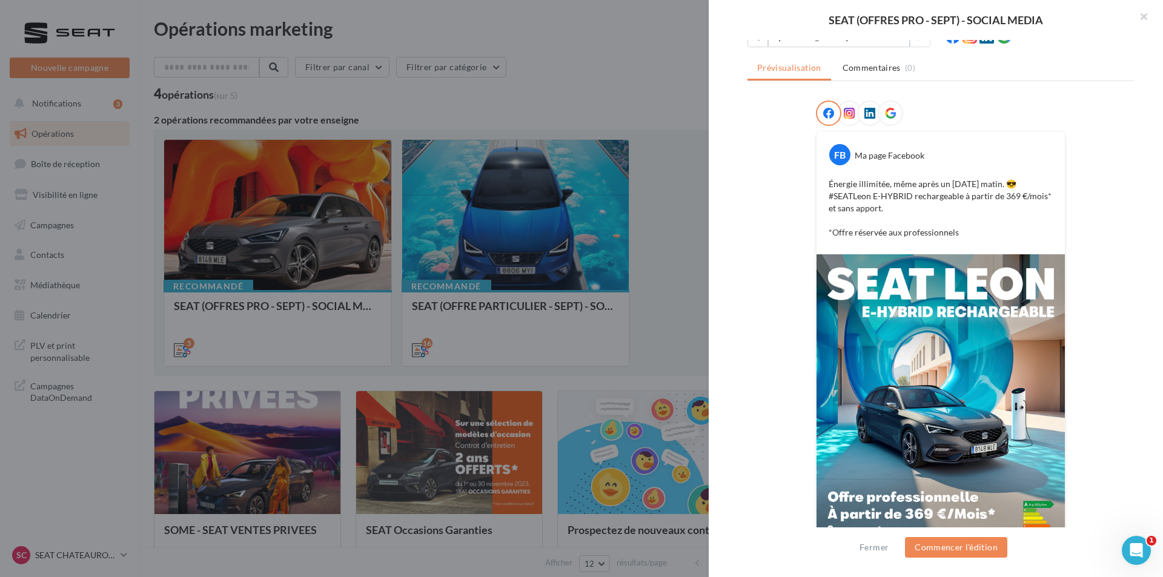
scroll to position [182, 0]
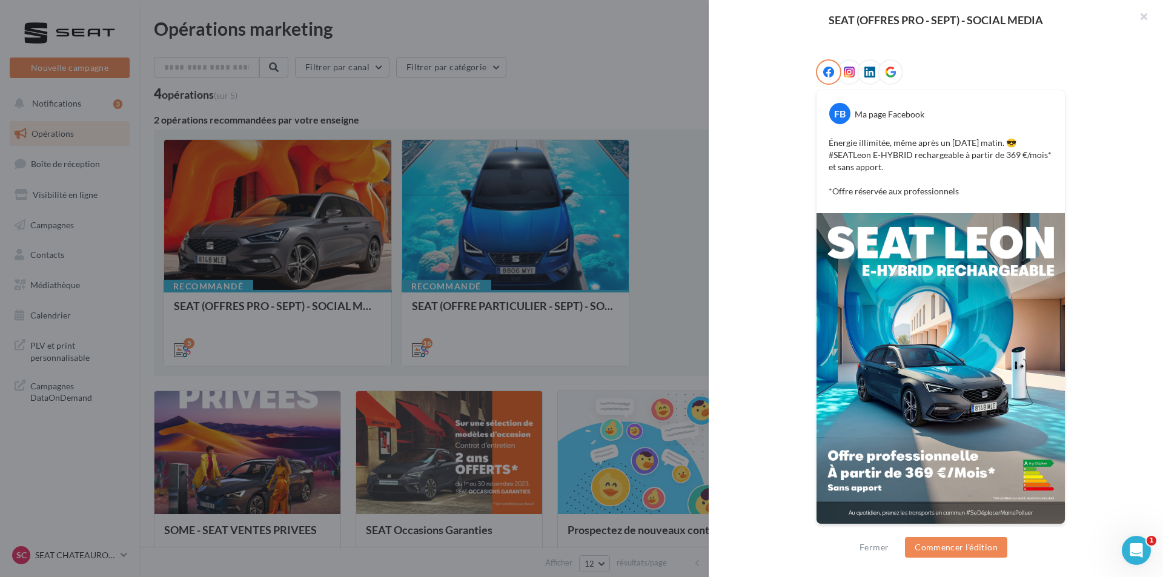
click at [871, 228] on img at bounding box center [940, 368] width 248 height 311
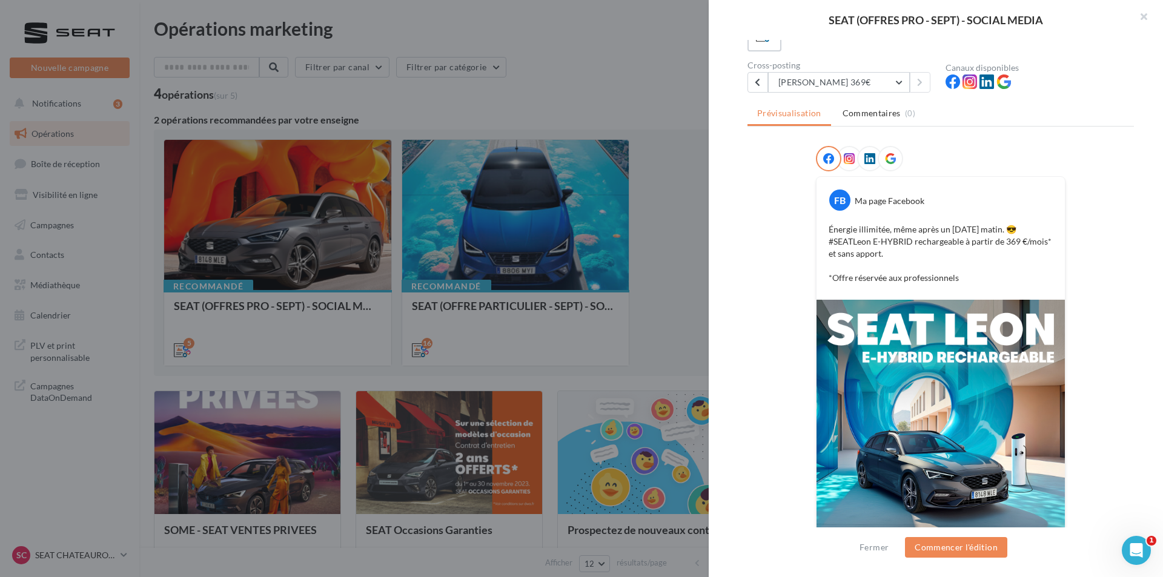
scroll to position [61, 0]
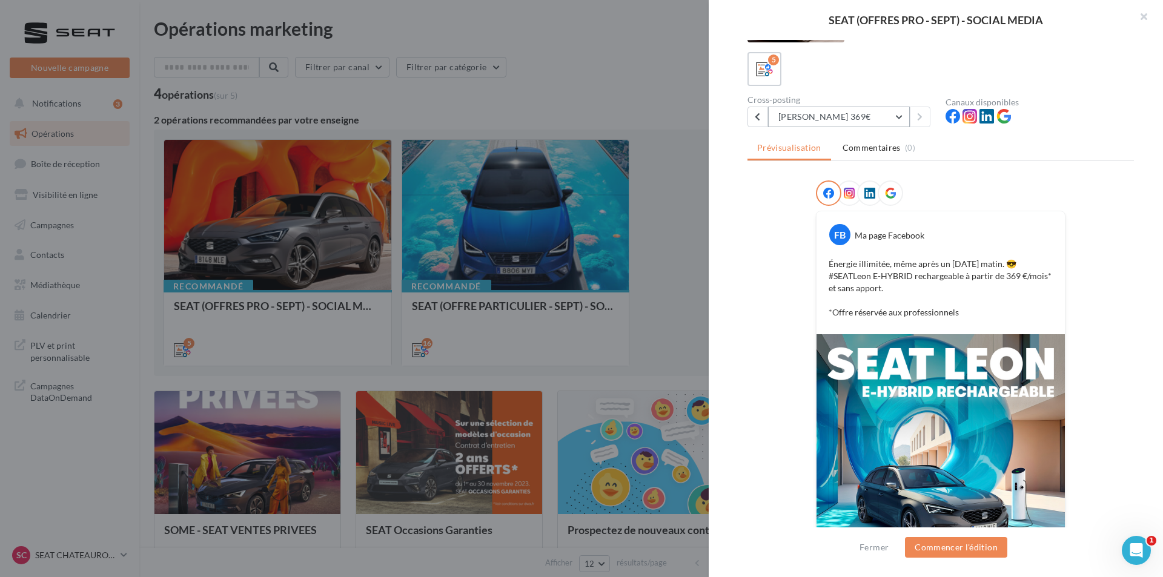
click at [893, 119] on button "[PERSON_NAME] 369€" at bounding box center [839, 117] width 142 height 21
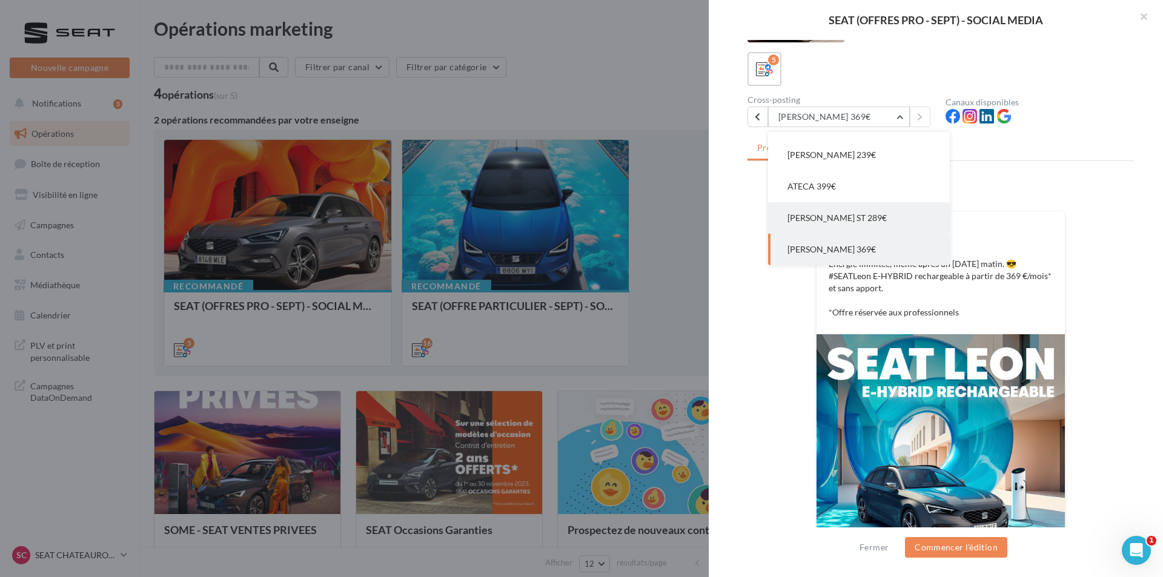
click at [845, 222] on button "[PERSON_NAME] ST 289€" at bounding box center [859, 217] width 182 height 31
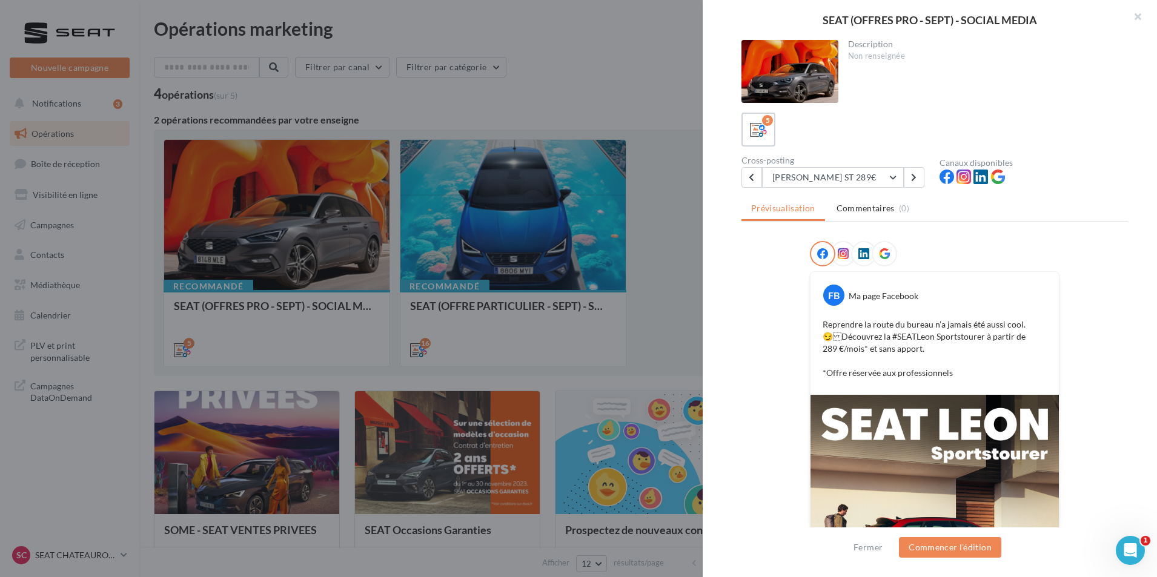
click at [544, 328] on div at bounding box center [578, 288] width 1157 height 577
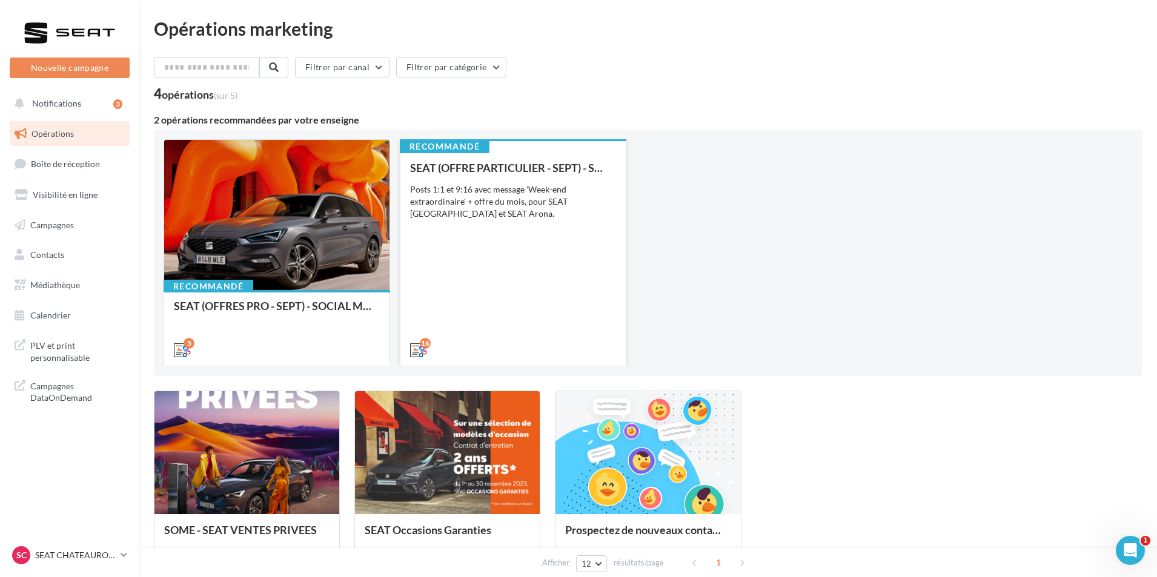
click at [535, 313] on div "SEAT (OFFRE PARTICULIER - SEPT) - SOCIAL MEDIA Posts 1:1 et 9:16 avec message '…" at bounding box center [513, 258] width 206 height 193
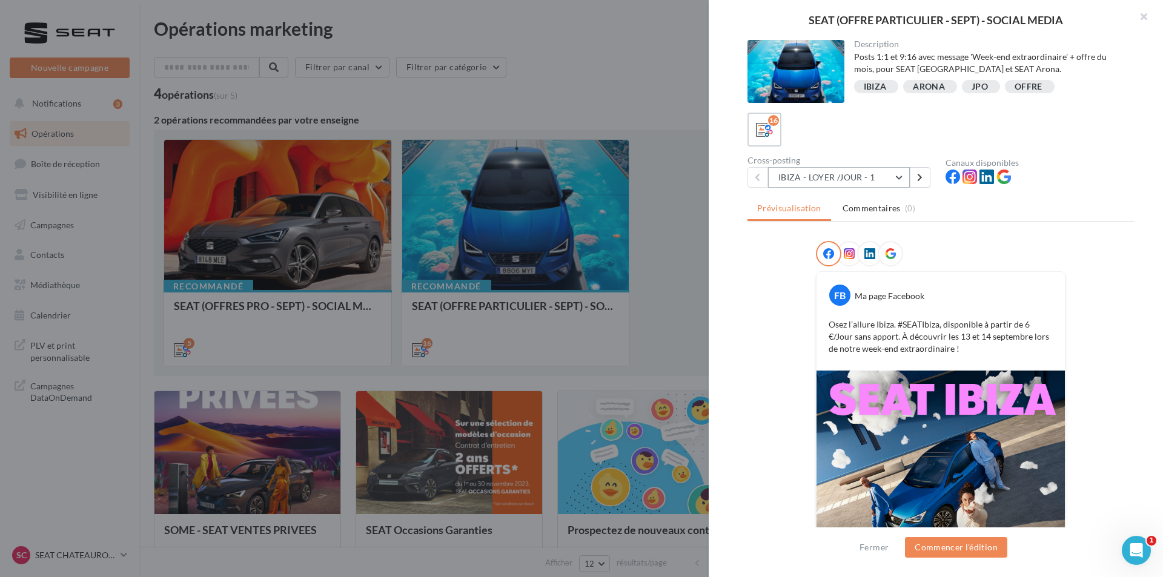
click at [872, 174] on button "IBIZA - LOYER /JOUR - 1" at bounding box center [839, 177] width 142 height 21
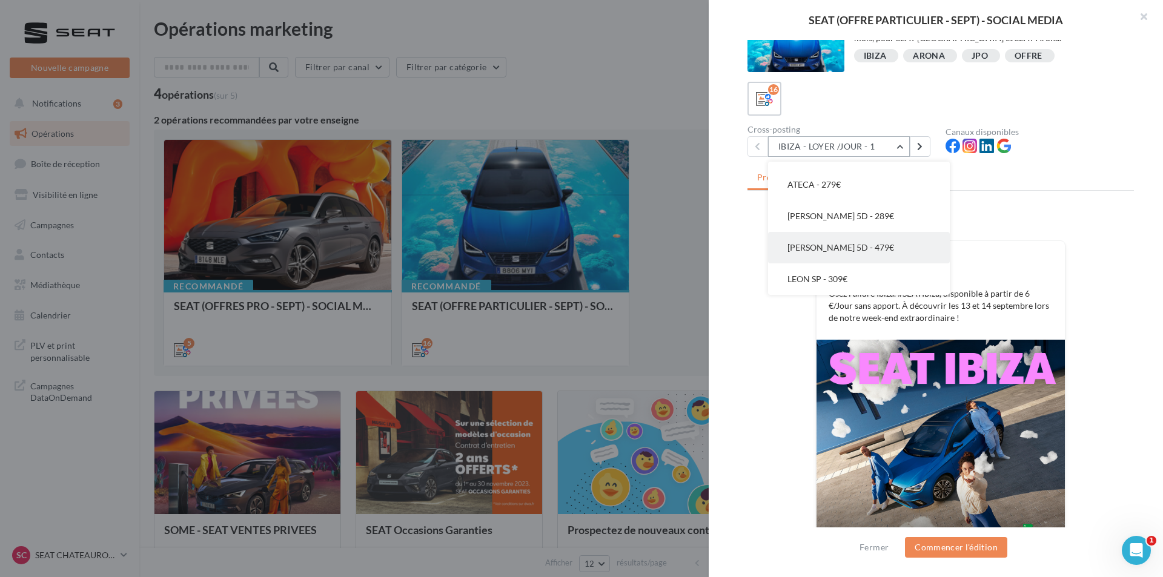
scroll to position [61, 0]
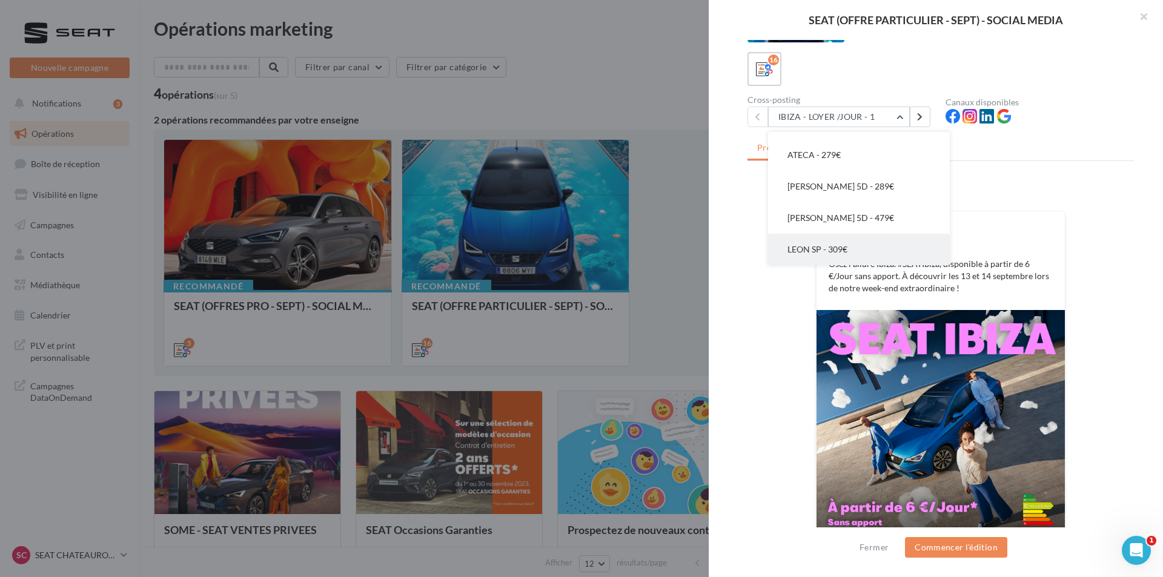
click at [856, 247] on button "LEON SP - 309€" at bounding box center [859, 249] width 182 height 31
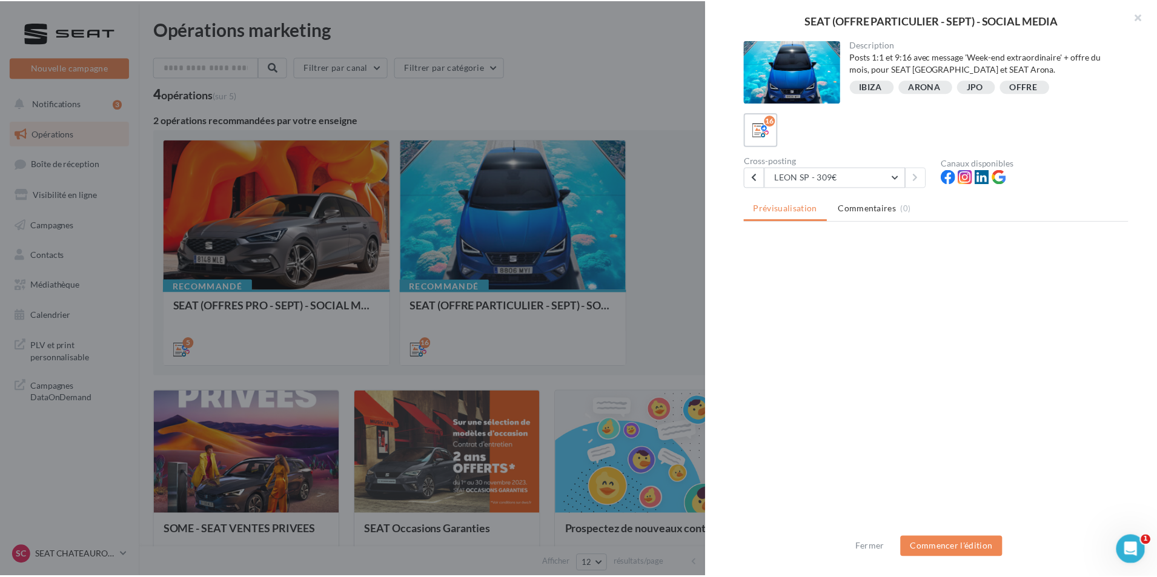
scroll to position [0, 0]
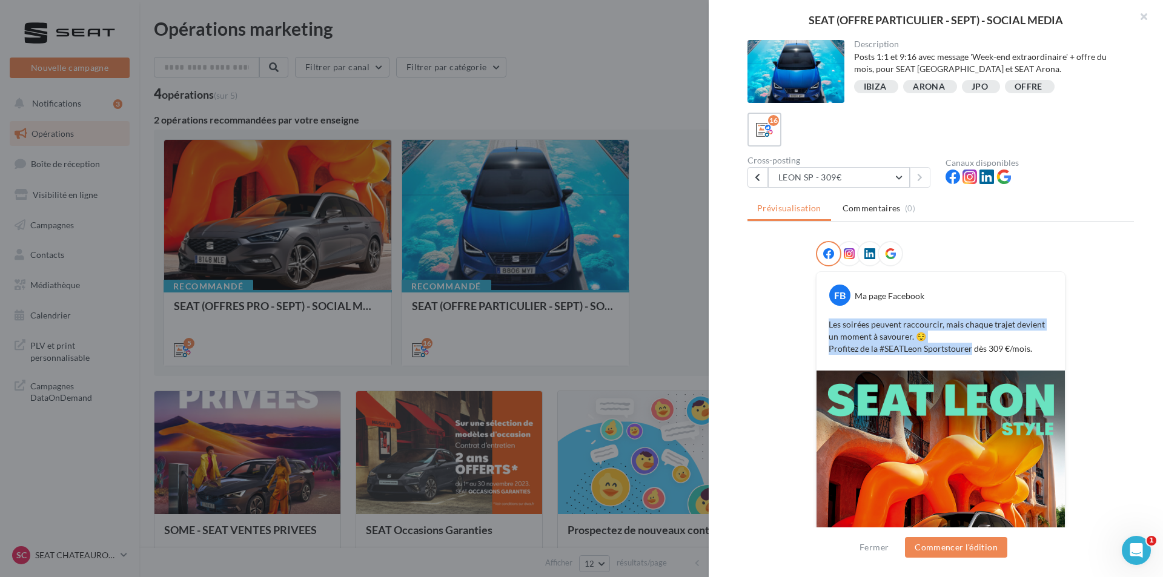
drag, startPoint x: 968, startPoint y: 349, endPoint x: 827, endPoint y: 323, distance: 143.4
click at [828, 323] on p "Les soirées peuvent raccourcir, mais chaque trajet devient un moment à savourer…" at bounding box center [940, 337] width 224 height 36
copy p "Les soirées peuvent raccourcir, mais chaque trajet devient un moment à savourer…"
click at [956, 345] on p "Les soirées peuvent raccourcir, mais chaque trajet devient un moment à savourer…" at bounding box center [940, 337] width 224 height 36
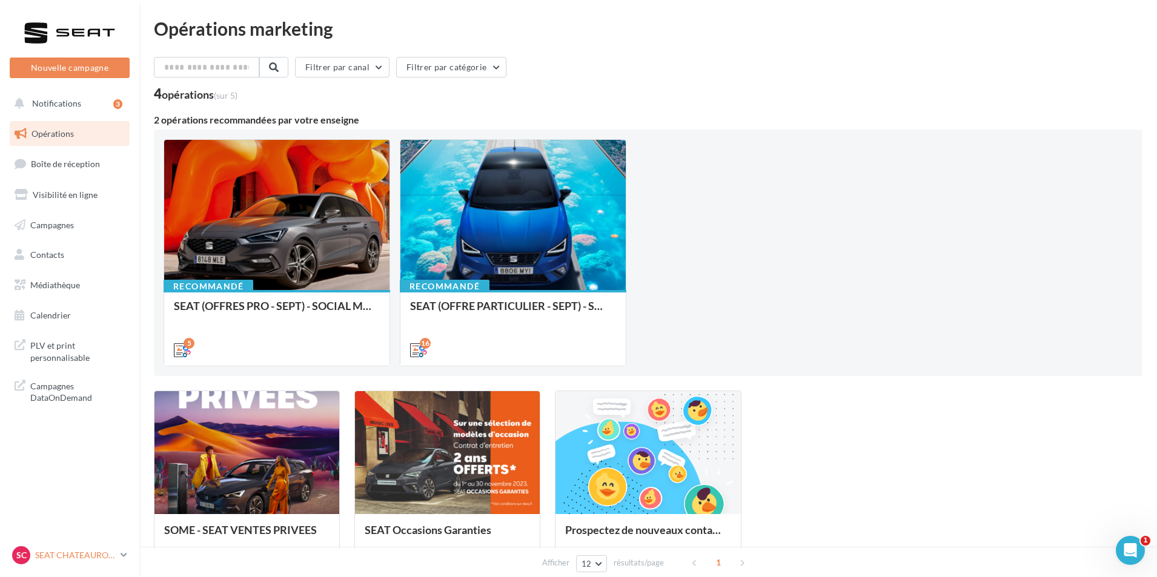
click at [84, 558] on p "SEAT CHATEAUROUX" at bounding box center [75, 555] width 81 height 12
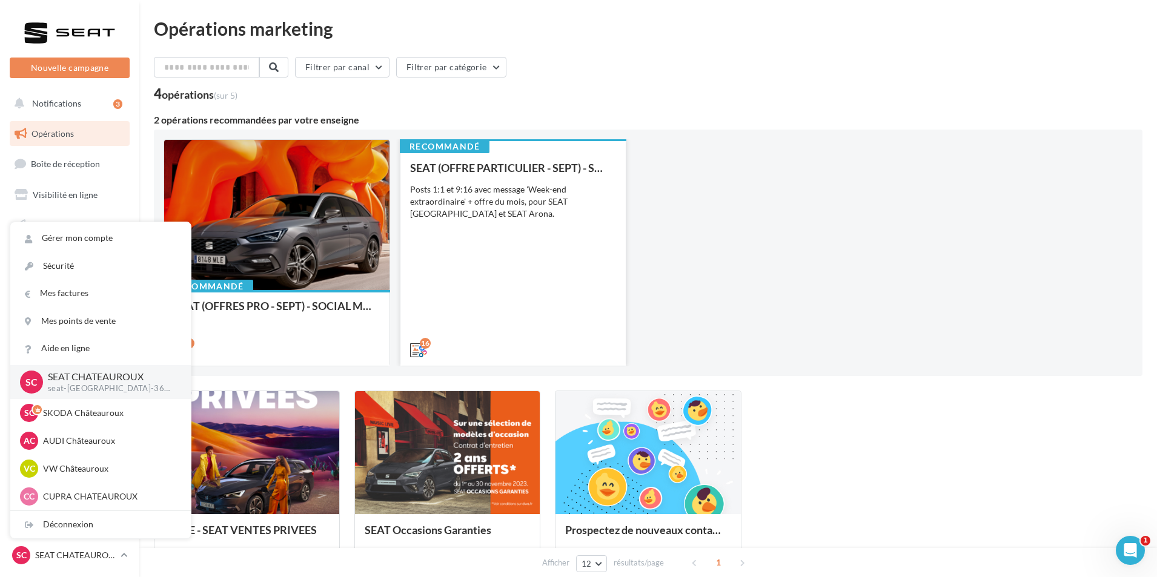
click at [549, 282] on div "SEAT (OFFRE PARTICULIER - SEPT) - SOCIAL MEDIA Posts 1:1 et 9:16 avec message '…" at bounding box center [513, 258] width 206 height 193
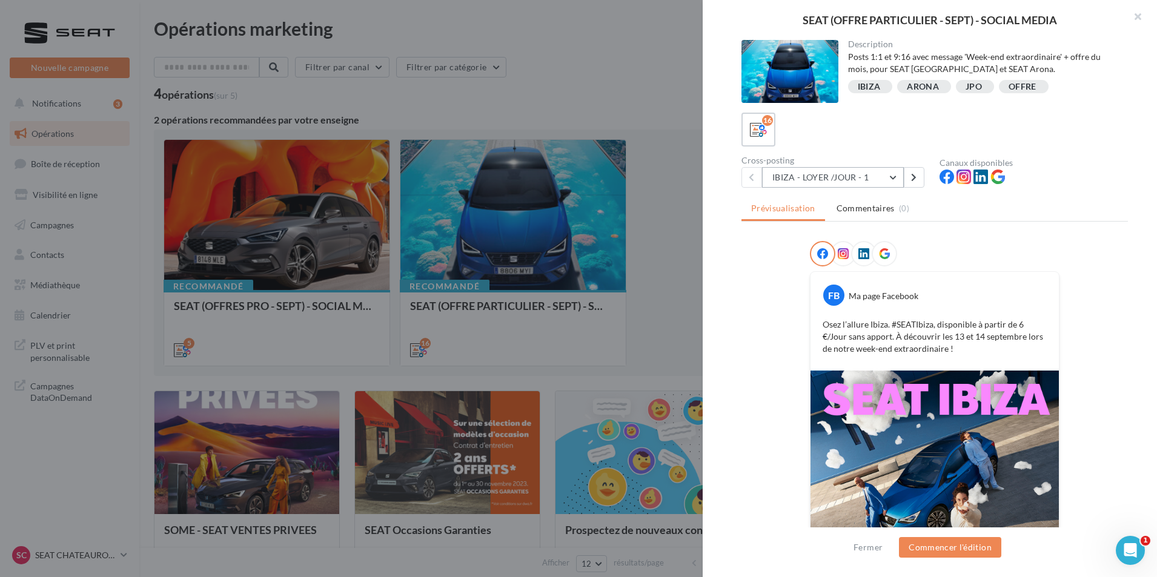
click at [891, 176] on button "IBIZA - LOYER /JOUR - 1" at bounding box center [833, 177] width 142 height 21
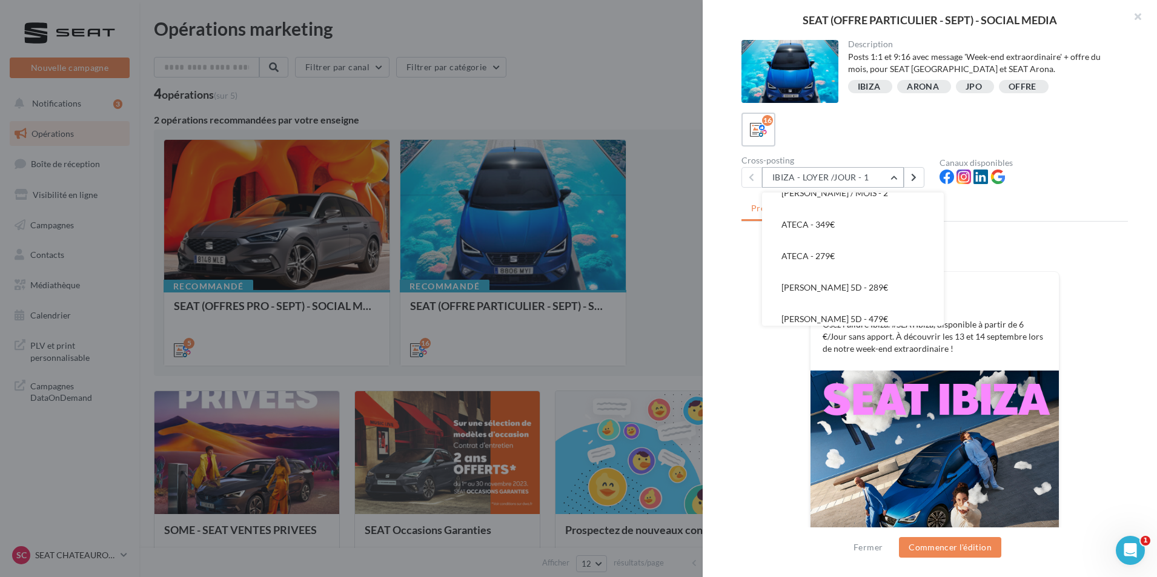
scroll to position [363, 0]
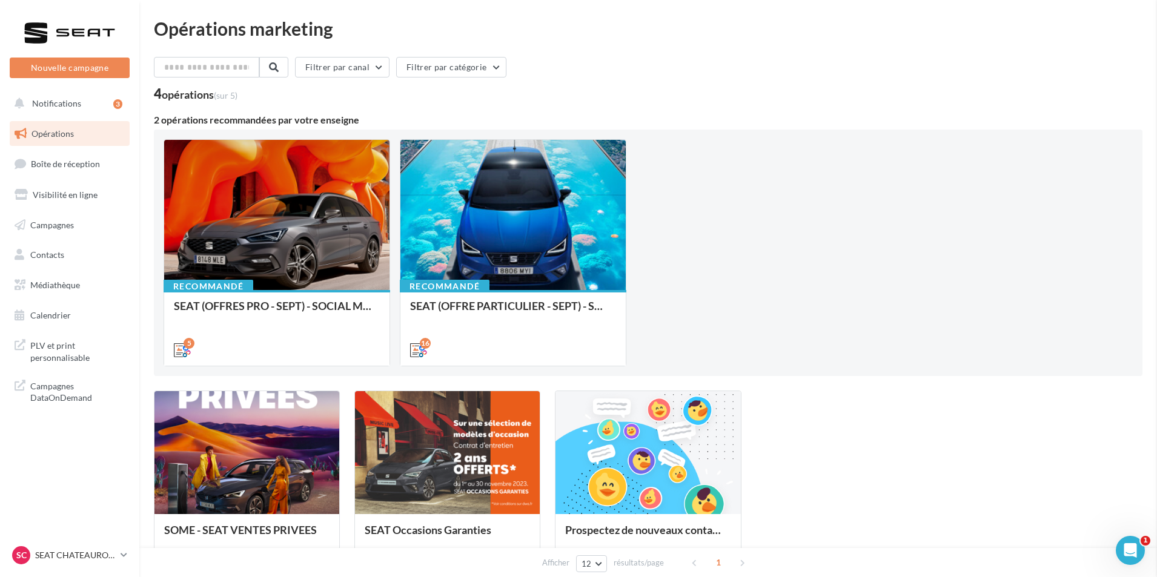
click at [92, 557] on p "SEAT CHATEAUROUX" at bounding box center [75, 555] width 81 height 12
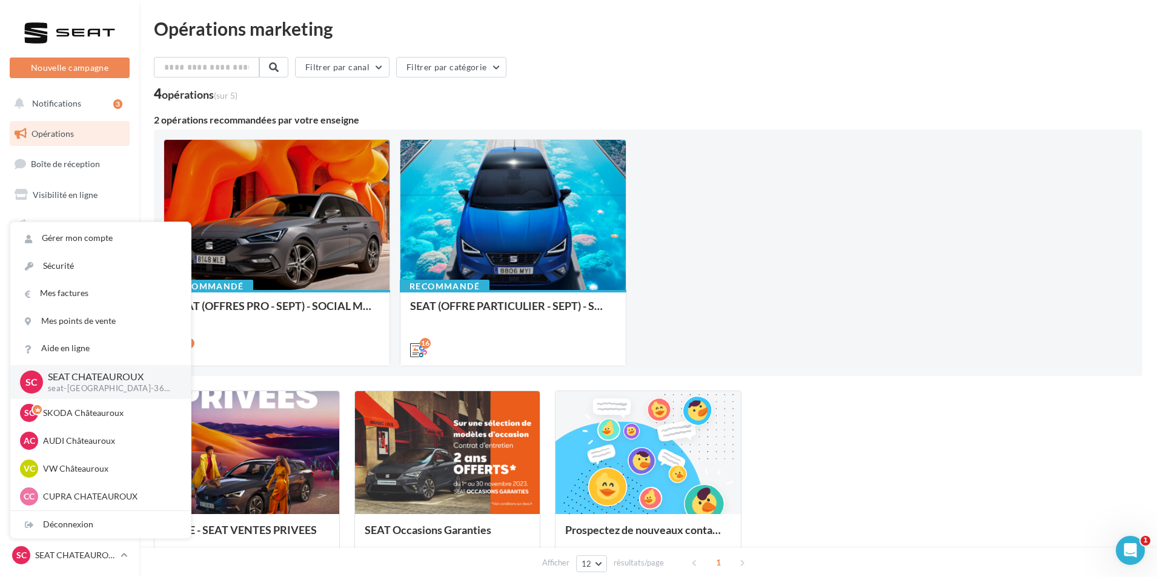
click at [699, 340] on div "Recommandé SEAT (OFFRES PRO - SEPT) - SOCIAL MEDIA 5 Recommandé SEAT (OFFRE PAR…" at bounding box center [648, 252] width 969 height 227
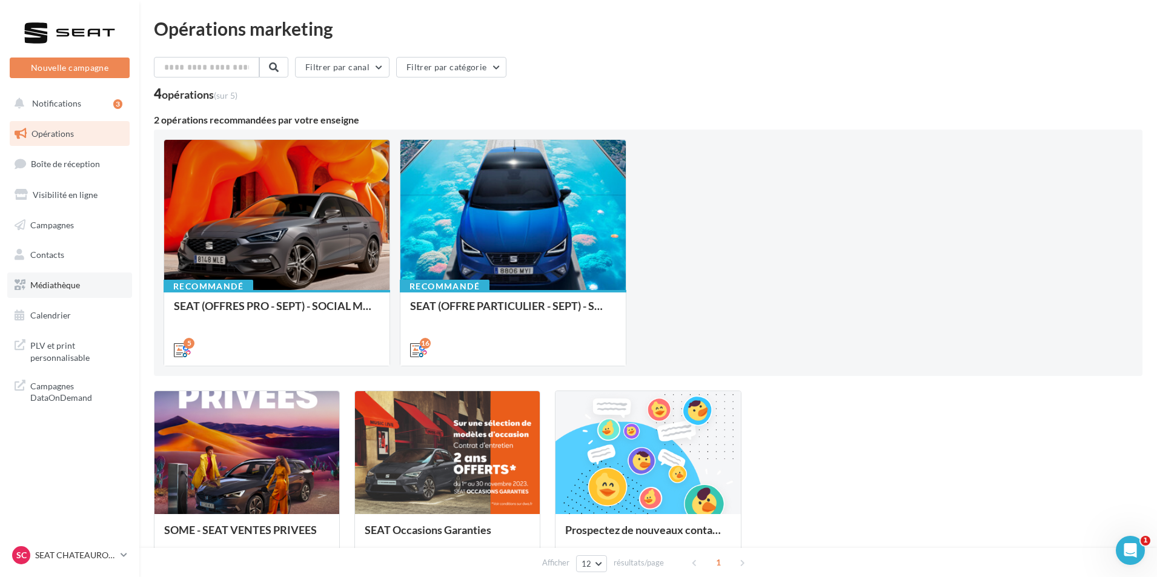
click at [59, 288] on span "Médiathèque" at bounding box center [55, 285] width 50 height 10
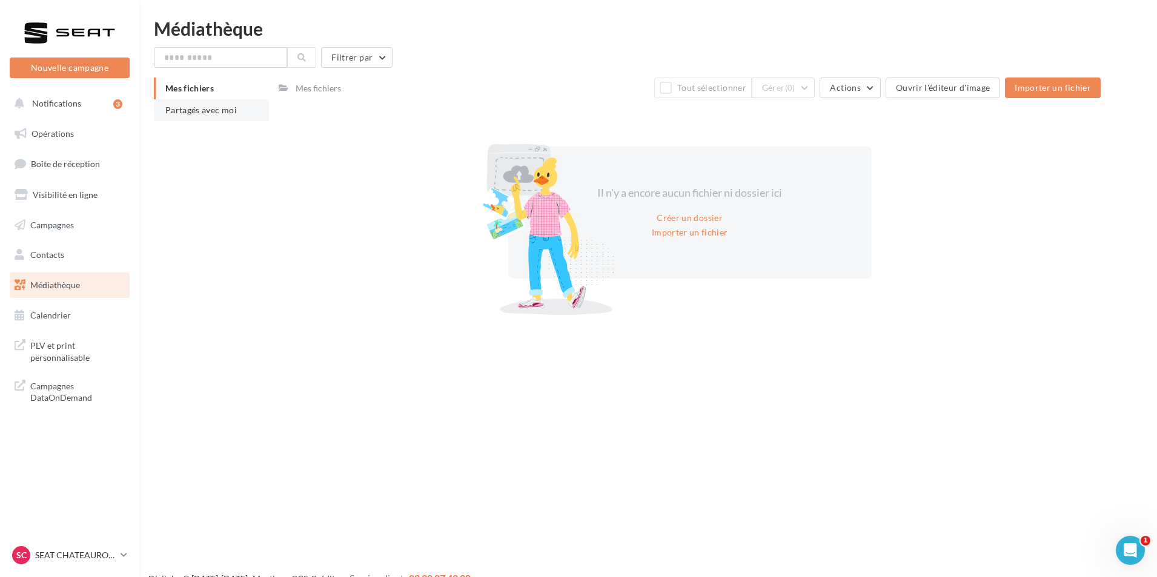
click at [217, 107] on span "Partagés avec moi" at bounding box center [200, 110] width 71 height 10
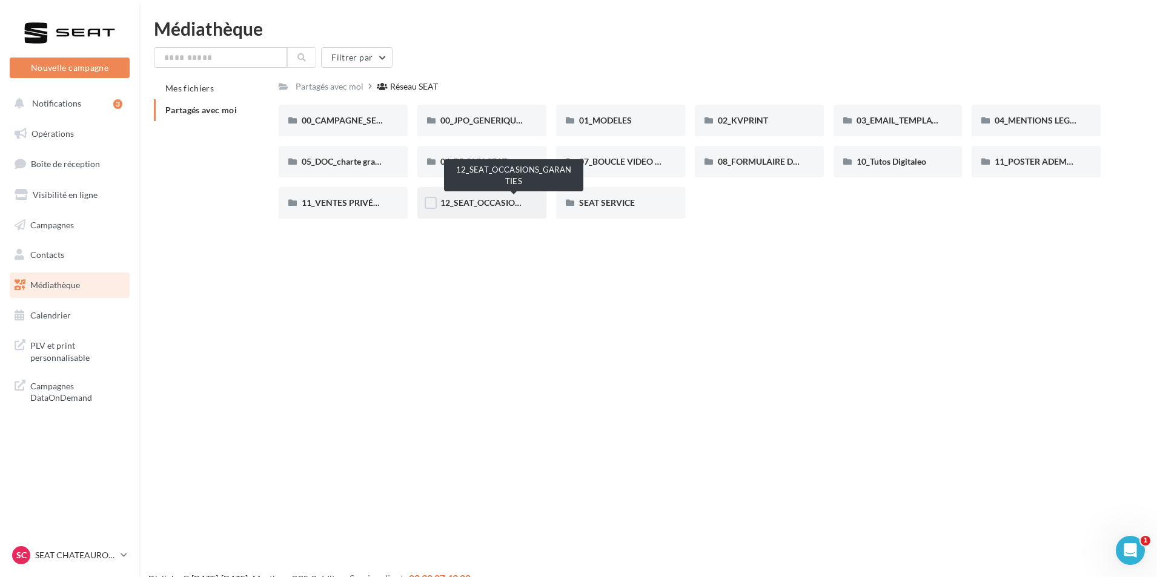
click at [507, 203] on span "12_SEAT_OCCASIONS_GARANTIES" at bounding box center [508, 202] width 137 height 10
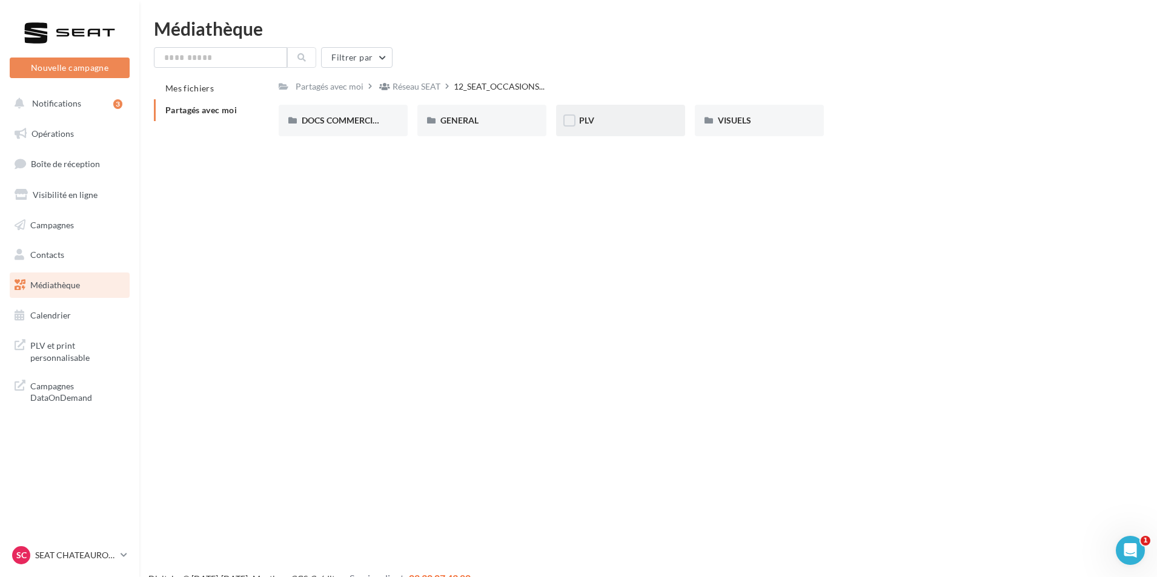
click at [638, 116] on div "PLV" at bounding box center [620, 120] width 83 height 12
click at [627, 127] on div "PLV" at bounding box center [620, 120] width 83 height 12
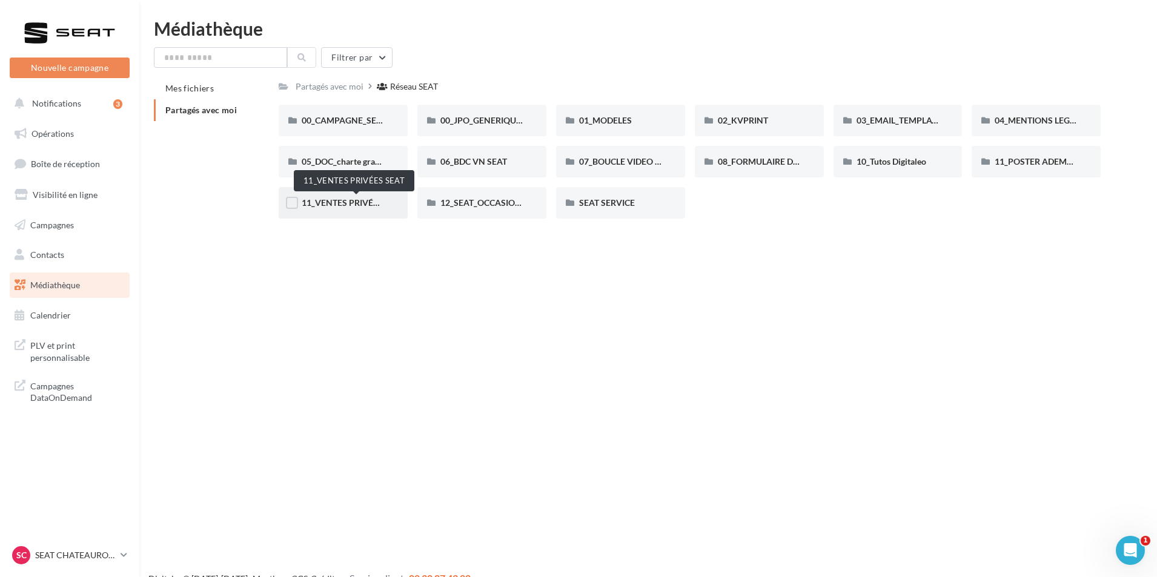
click at [375, 202] on span "11_VENTES PRIVÉES SEAT" at bounding box center [353, 202] width 103 height 10
click at [511, 127] on div "00_JPO_GENERIQUE IBIZA ARONA" at bounding box center [481, 120] width 83 height 12
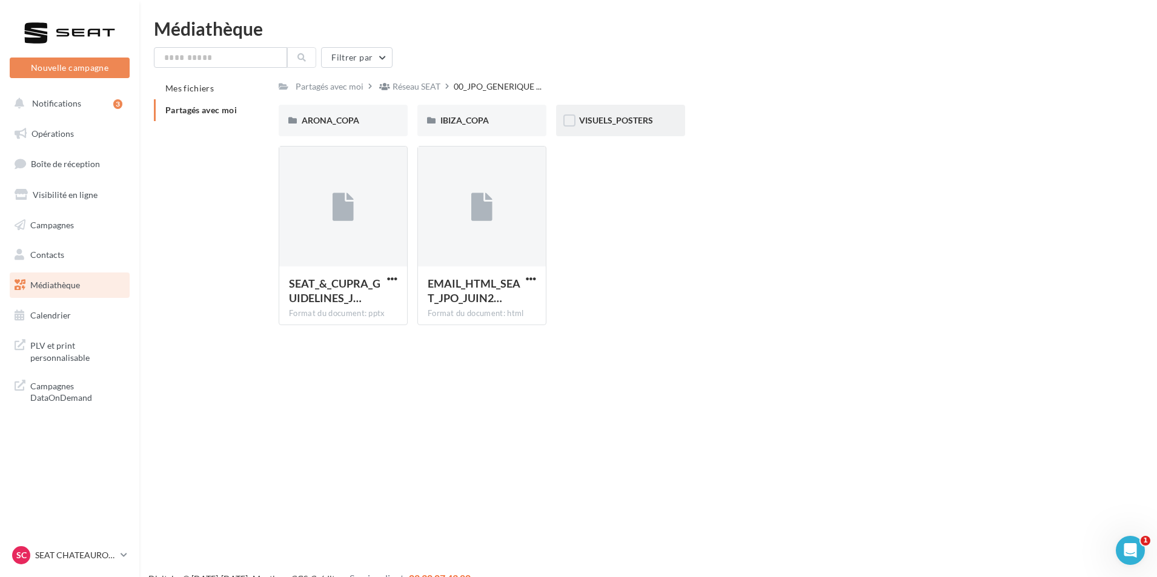
click at [638, 130] on div "VISUELS_POSTERS" at bounding box center [620, 120] width 129 height 31
